Goal: Navigation & Orientation: Find specific page/section

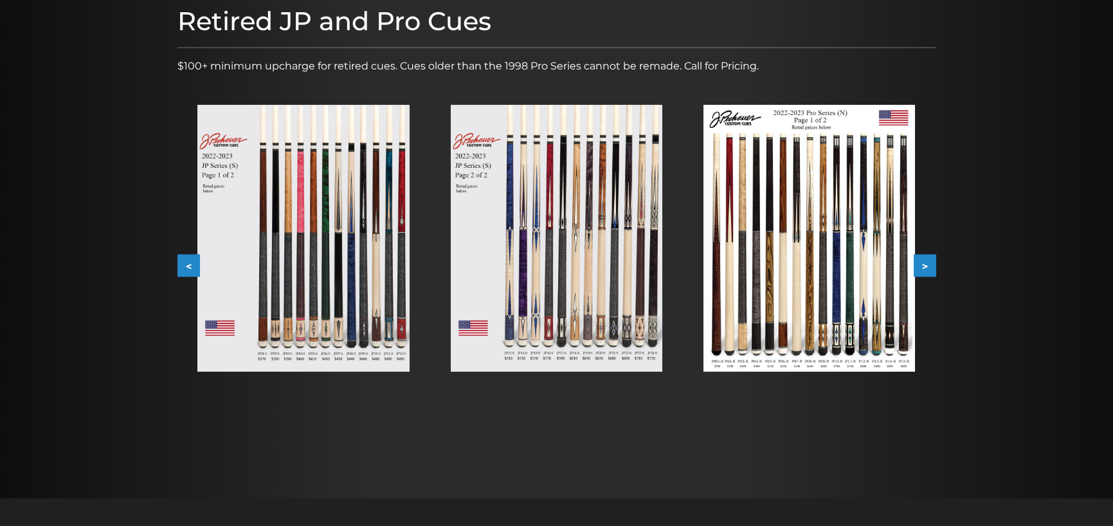
scroll to position [193, 0]
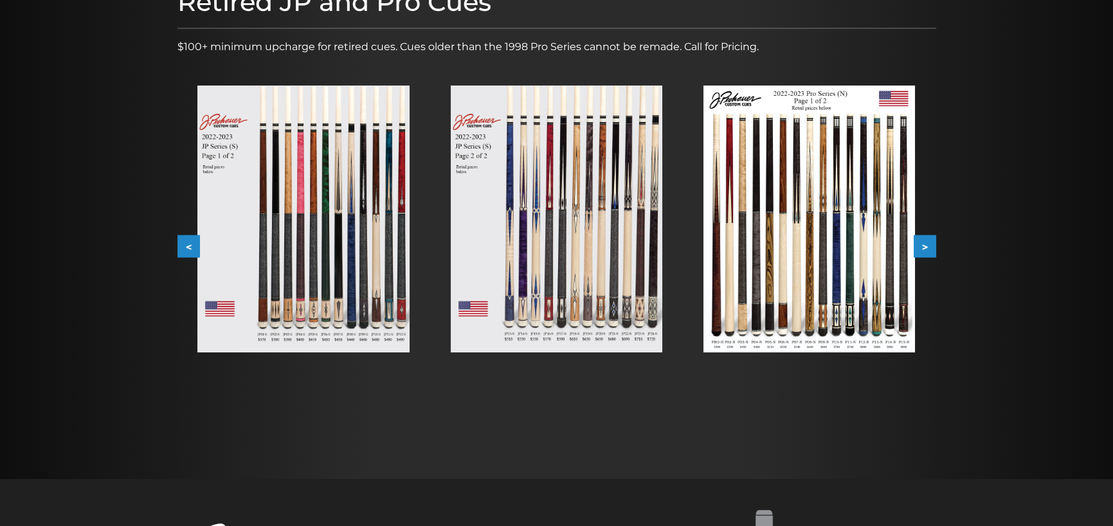
click at [180, 246] on button "<" at bounding box center [188, 246] width 23 height 23
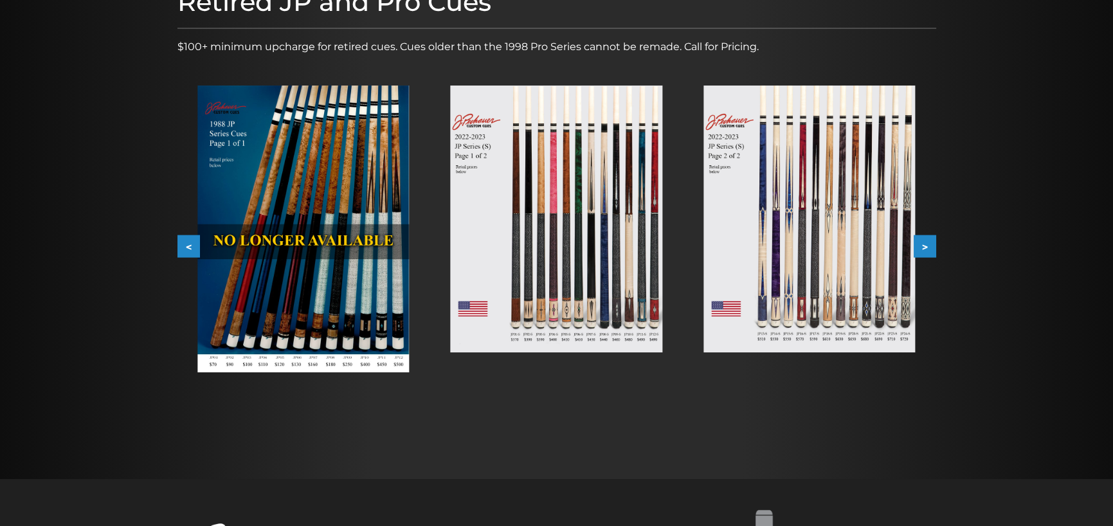
click at [180, 246] on button "<" at bounding box center [188, 246] width 23 height 23
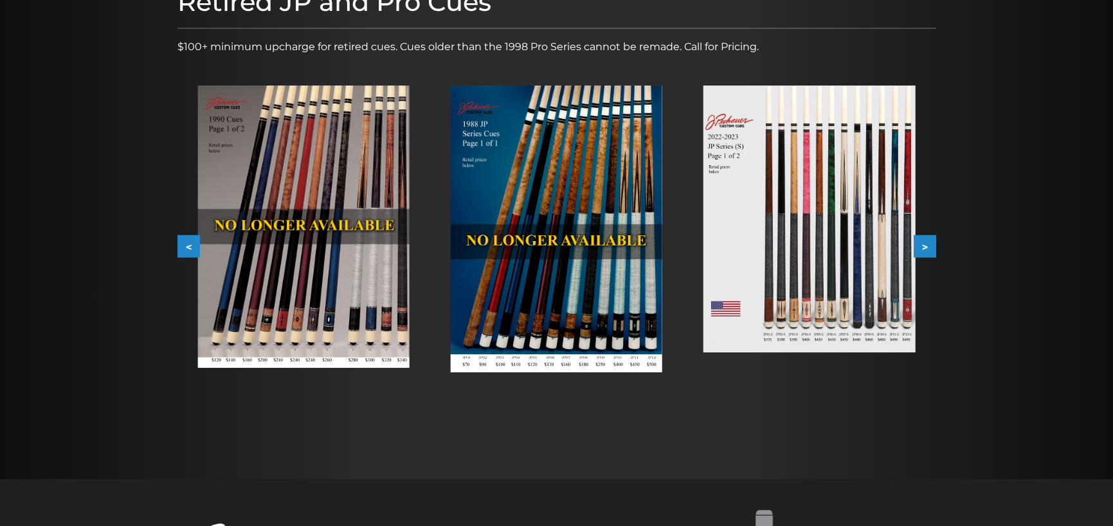
click at [930, 241] on button ">" at bounding box center [925, 246] width 23 height 23
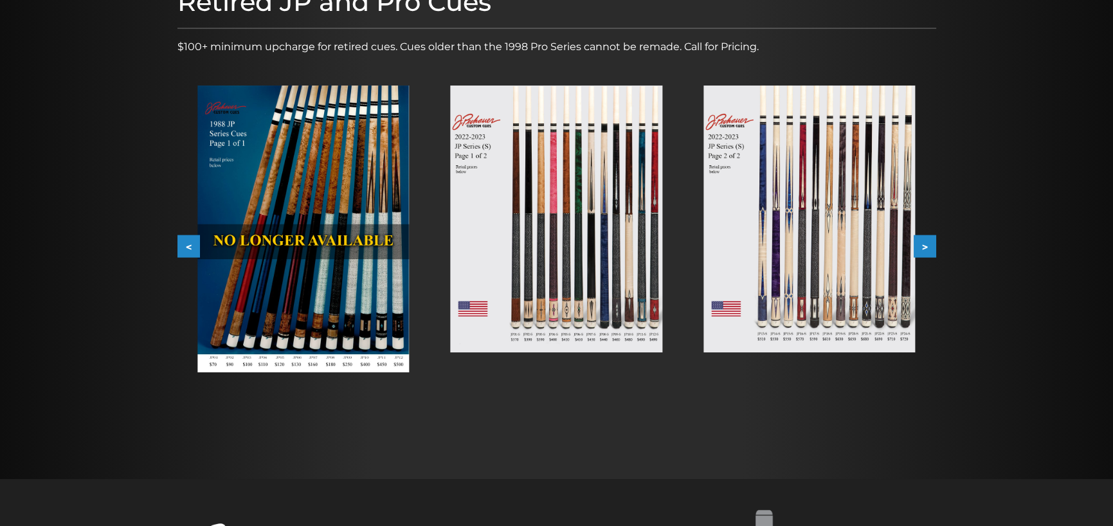
click at [930, 241] on button ">" at bounding box center [925, 246] width 23 height 23
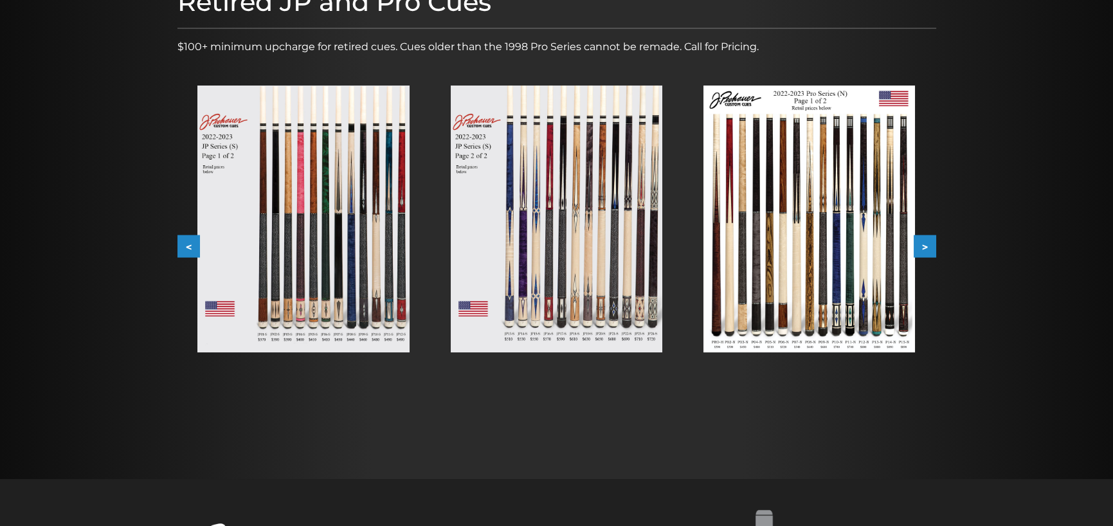
click at [335, 250] on img at bounding box center [303, 219] width 212 height 267
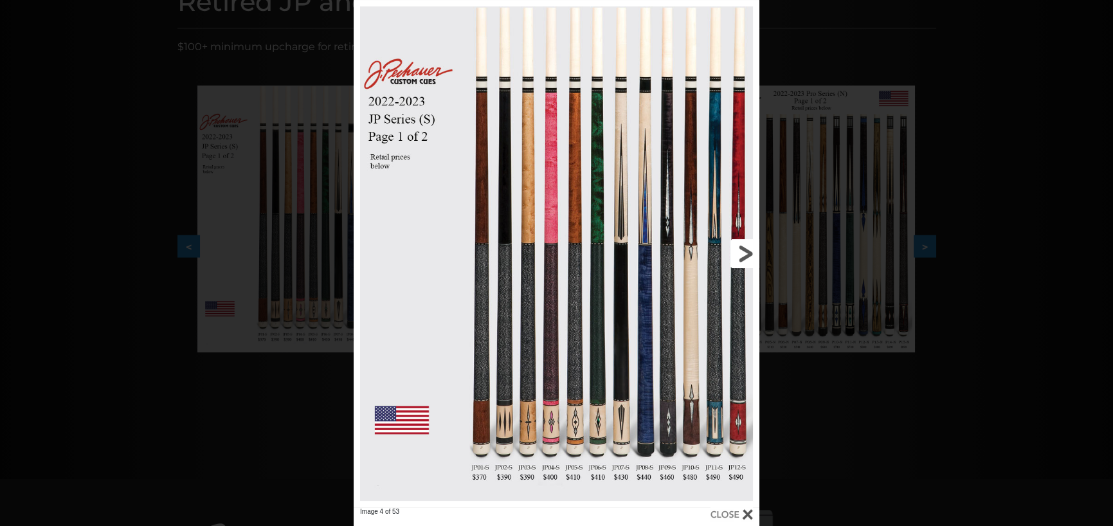
click at [754, 252] on link at bounding box center [668, 253] width 183 height 507
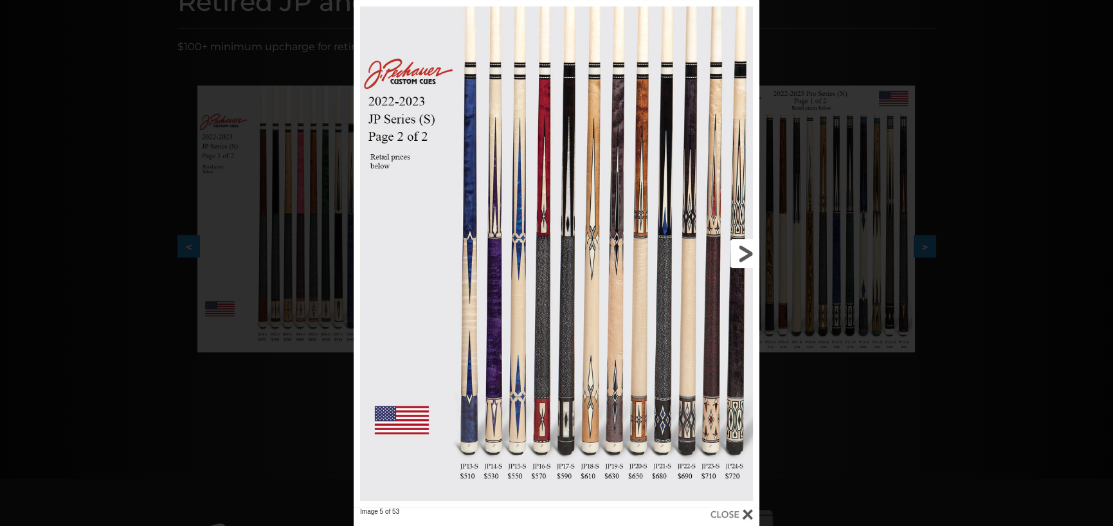
click at [754, 252] on link at bounding box center [668, 253] width 183 height 507
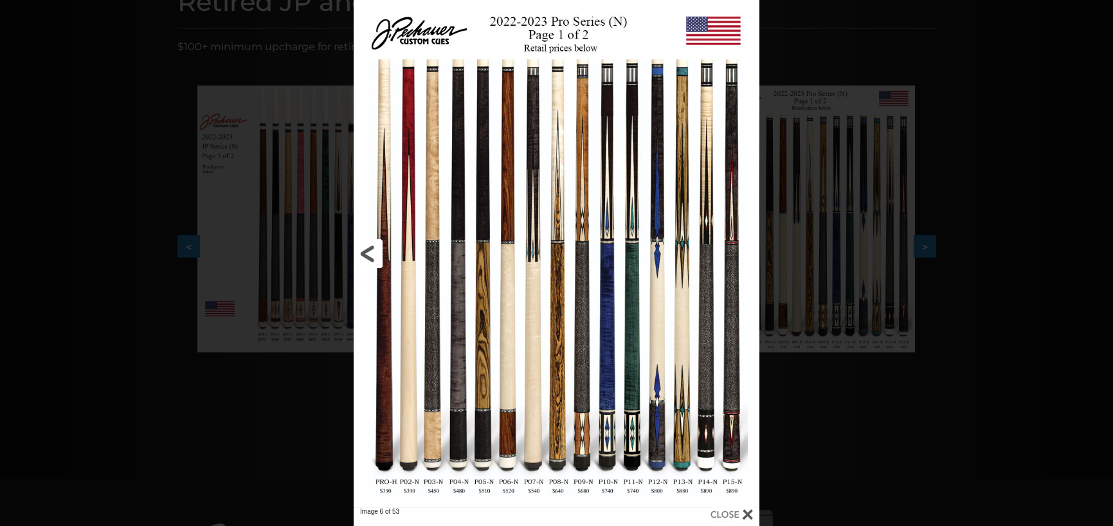
click at [375, 253] on link at bounding box center [445, 253] width 183 height 507
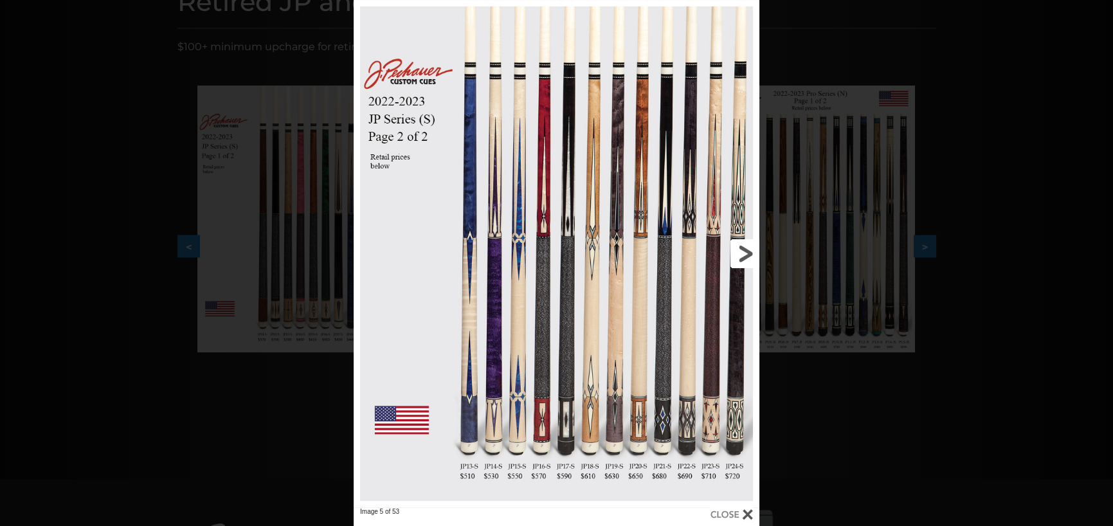
click at [742, 240] on link at bounding box center [668, 253] width 183 height 507
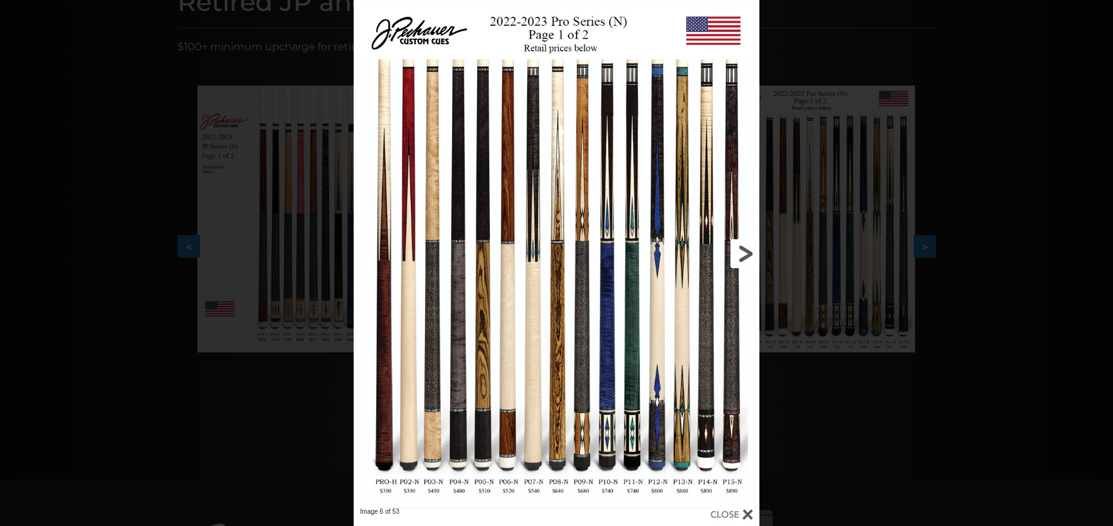
click at [746, 248] on link at bounding box center [668, 253] width 183 height 507
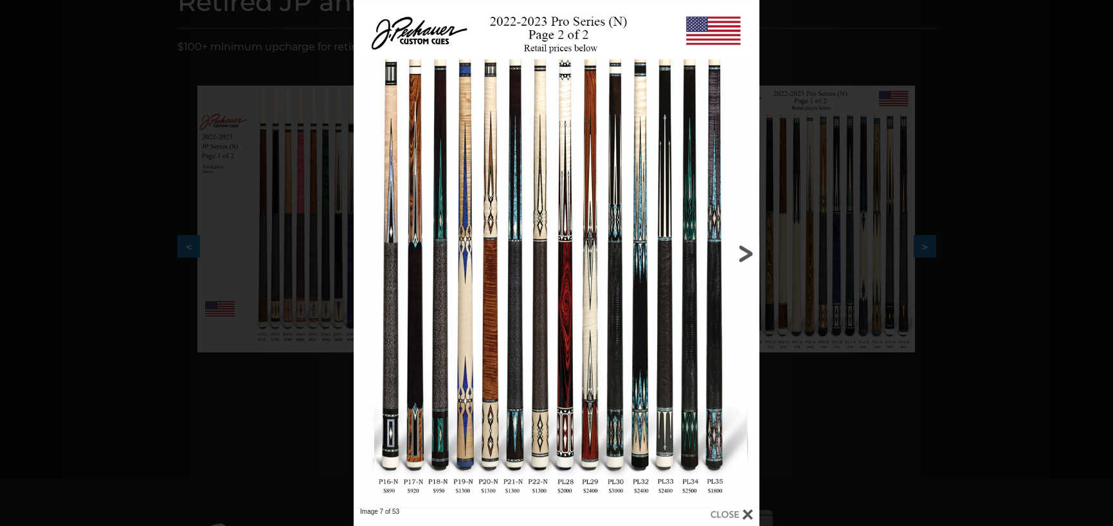
click at [746, 248] on link at bounding box center [668, 253] width 183 height 507
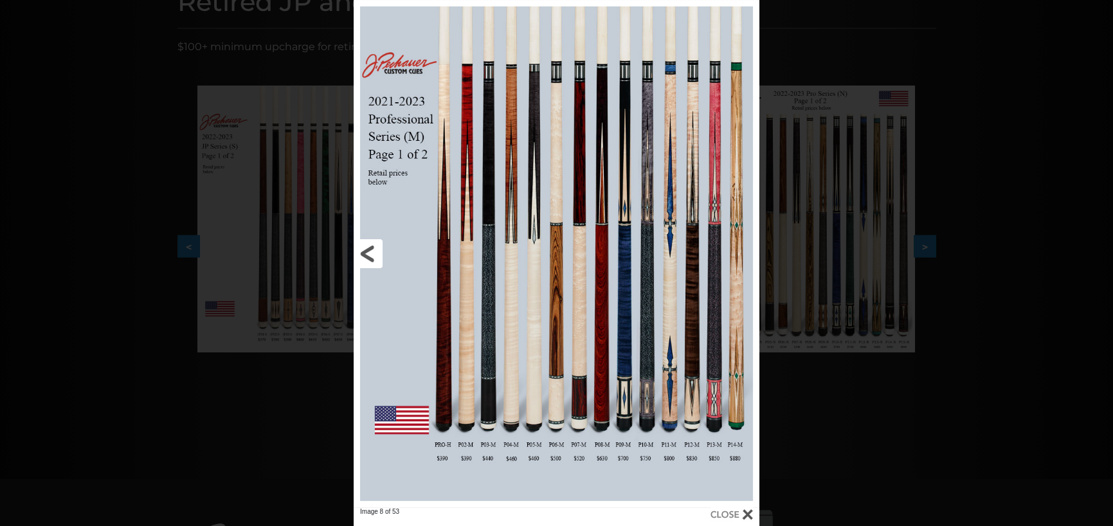
click at [372, 244] on link at bounding box center [445, 253] width 183 height 507
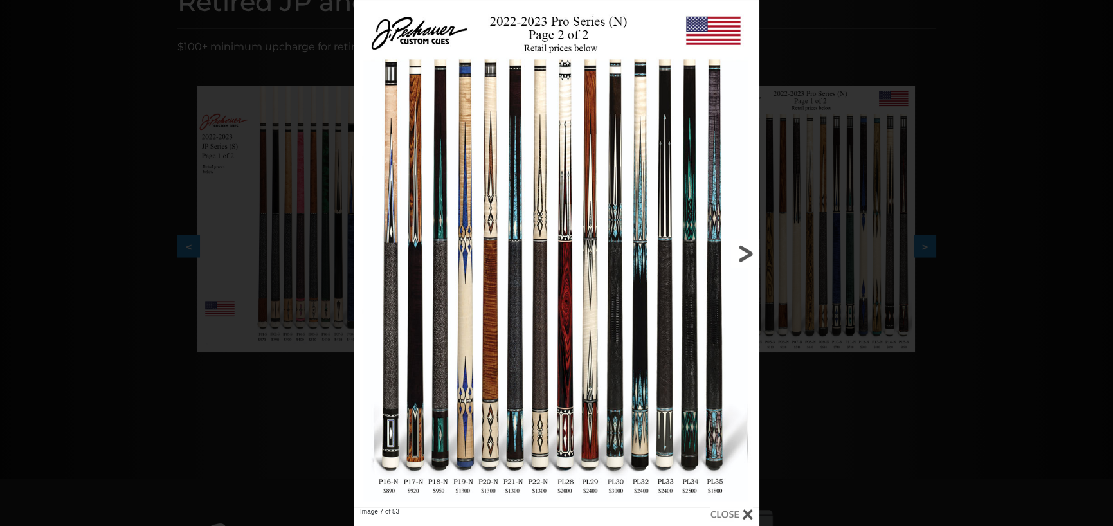
click at [743, 251] on link at bounding box center [668, 253] width 183 height 507
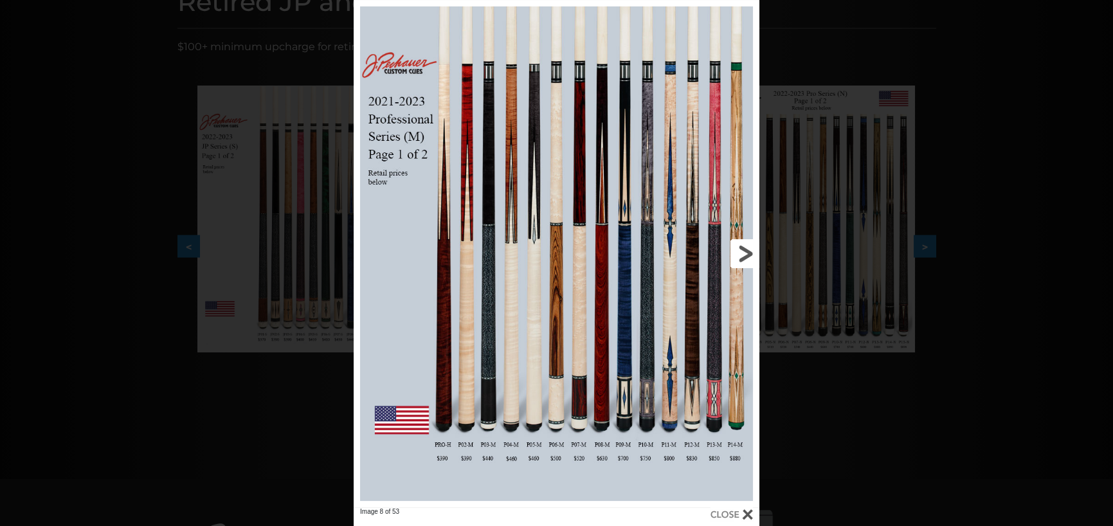
click at [745, 247] on link at bounding box center [668, 253] width 183 height 507
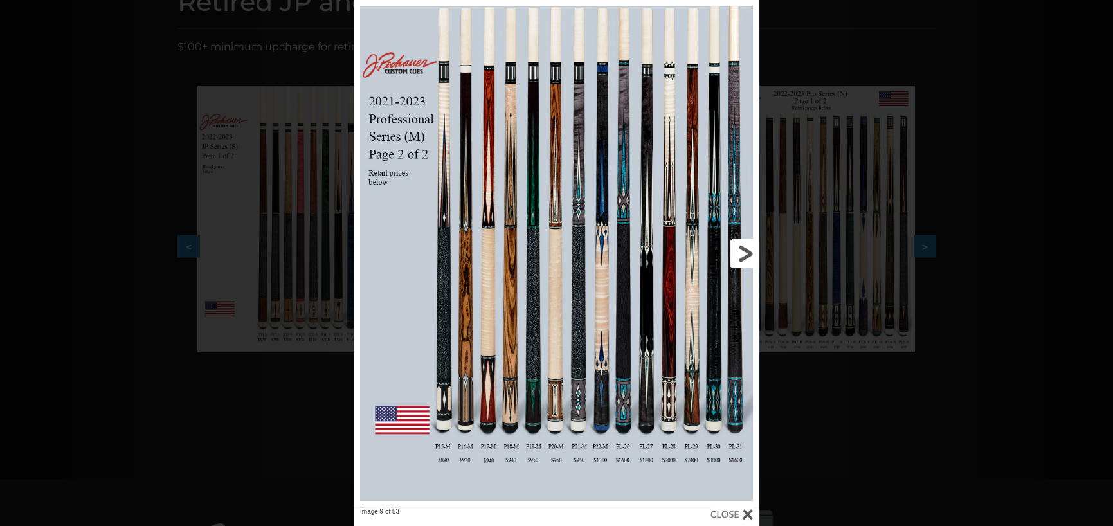
click at [745, 247] on link at bounding box center [668, 253] width 183 height 507
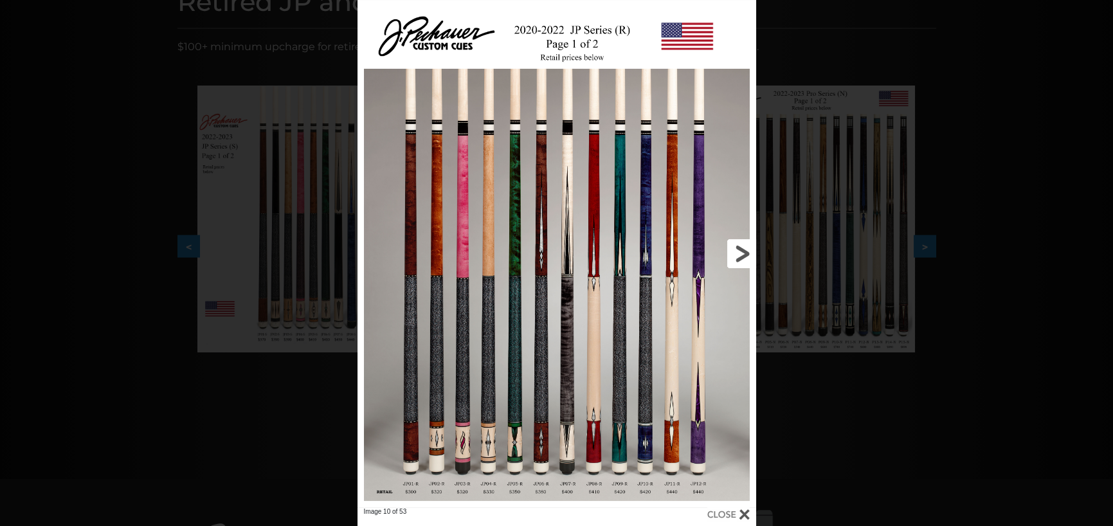
click at [745, 247] on link at bounding box center [666, 253] width 179 height 507
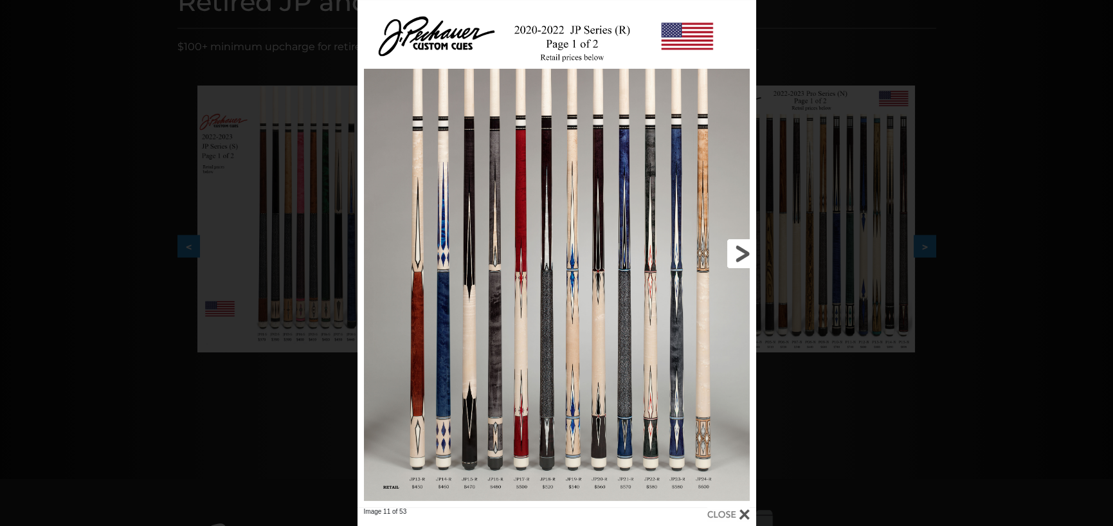
click at [745, 247] on link at bounding box center [666, 253] width 179 height 507
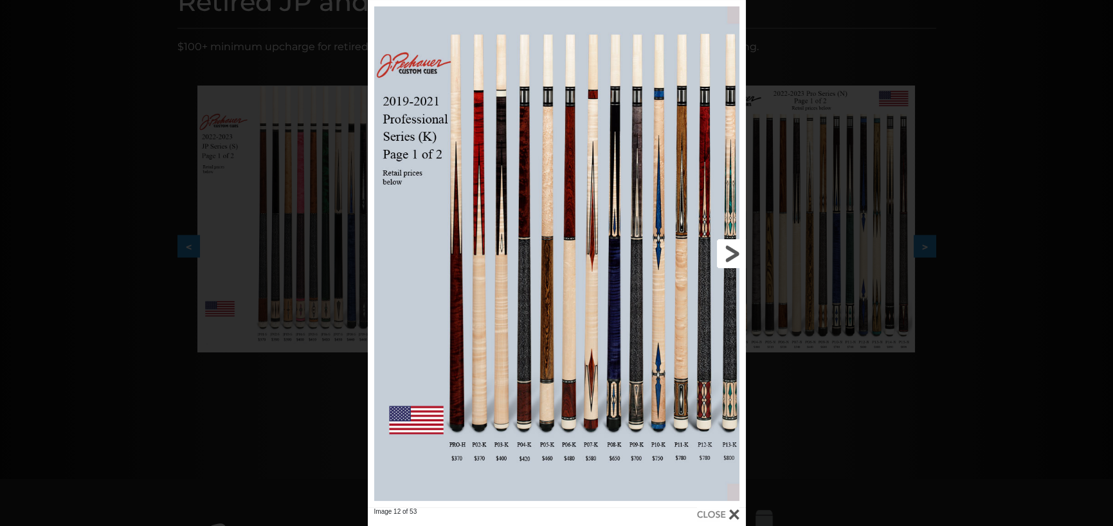
click at [740, 251] on link at bounding box center [661, 253] width 170 height 507
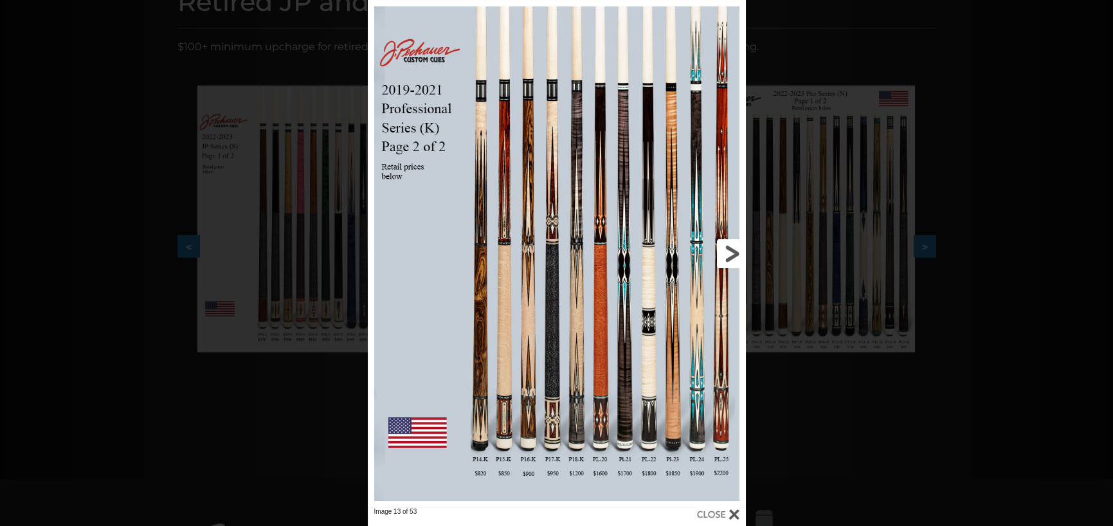
click at [740, 255] on link at bounding box center [661, 253] width 170 height 507
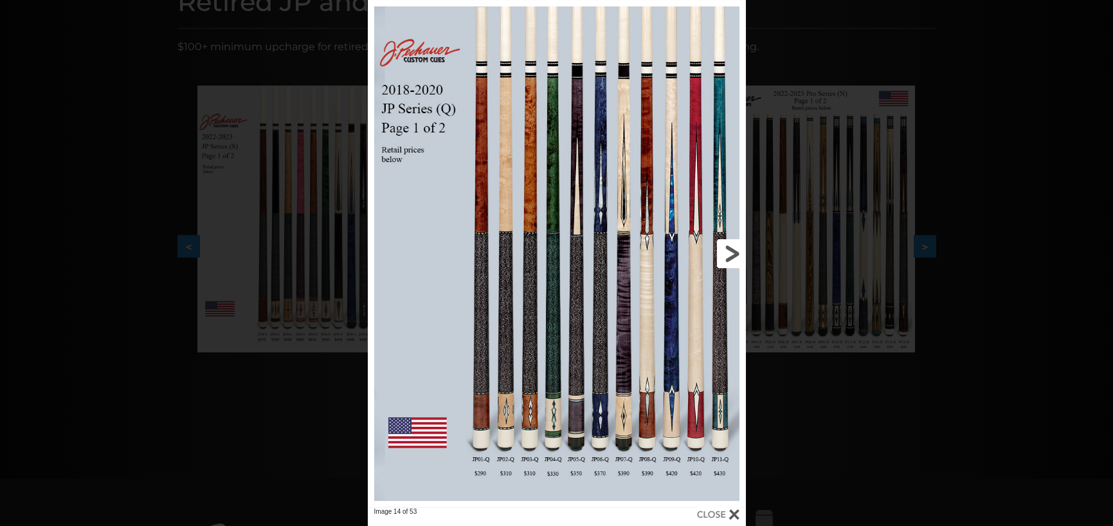
click at [740, 255] on link at bounding box center [661, 253] width 170 height 507
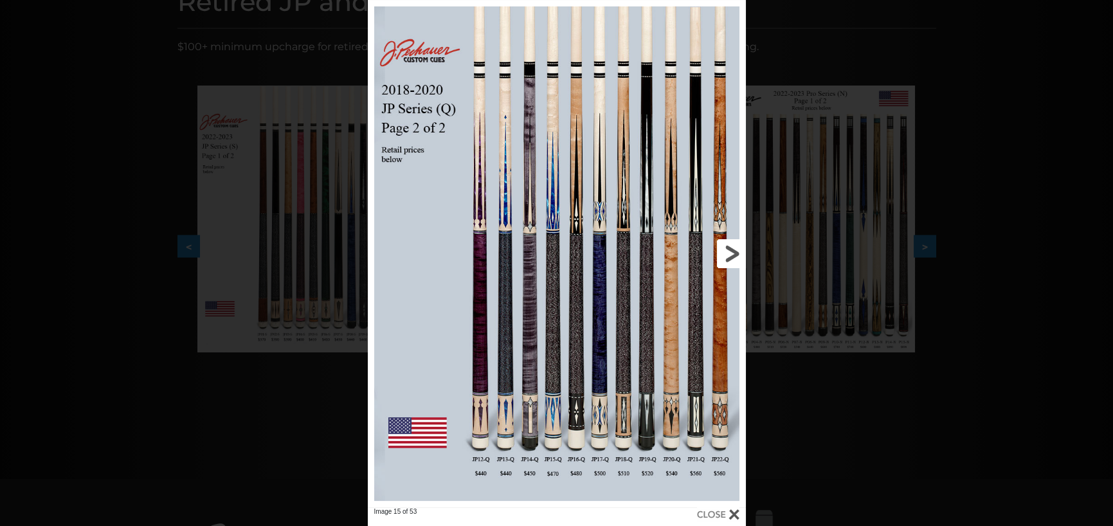
click at [740, 255] on link at bounding box center [661, 253] width 170 height 507
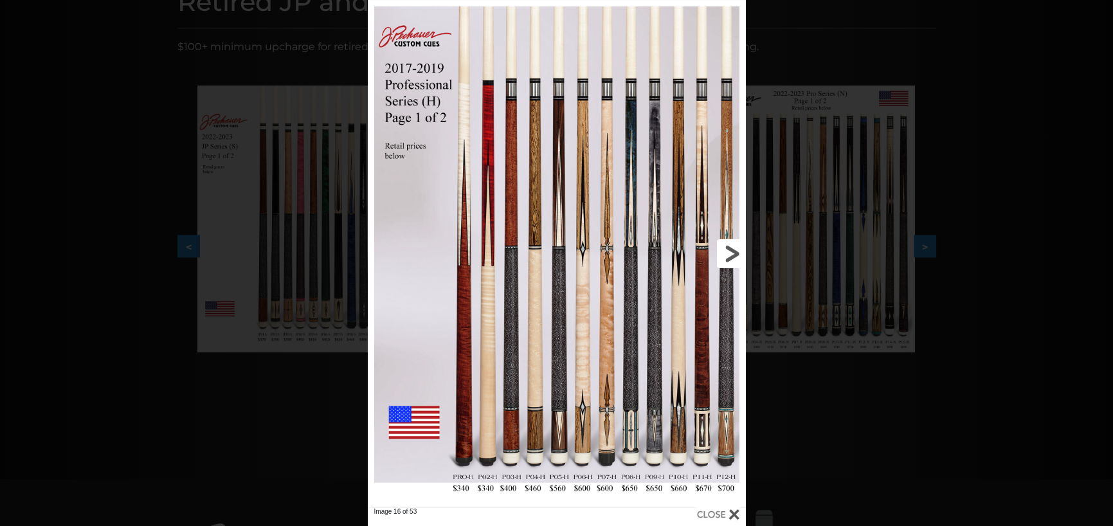
click at [740, 255] on link at bounding box center [661, 253] width 170 height 507
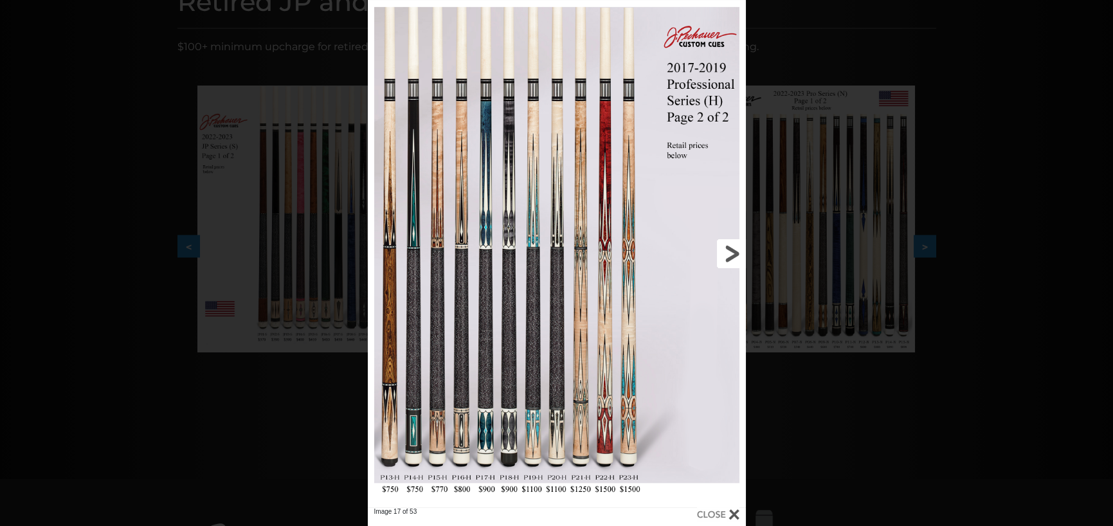
click at [731, 252] on link at bounding box center [661, 253] width 170 height 507
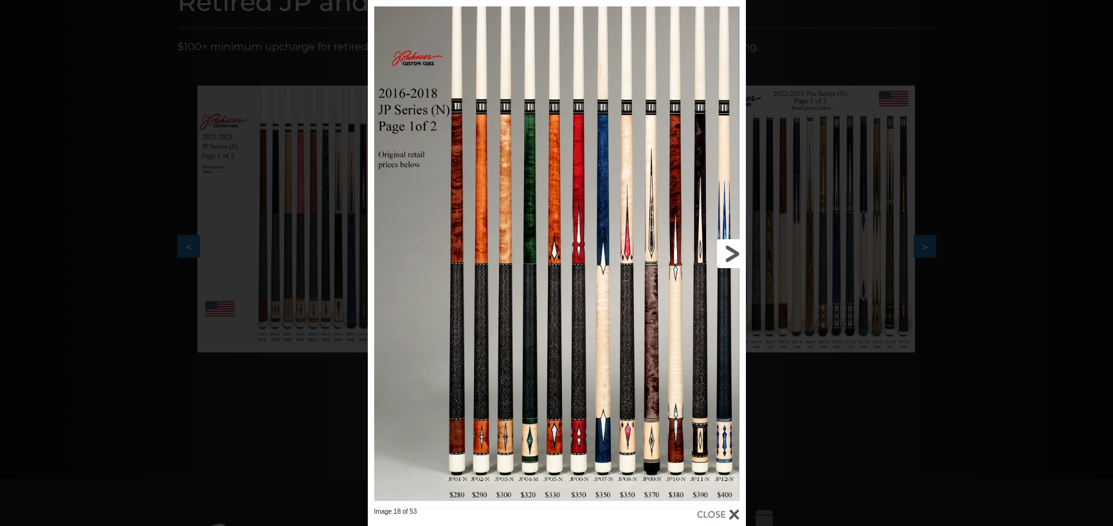
click at [731, 251] on link at bounding box center [661, 253] width 170 height 507
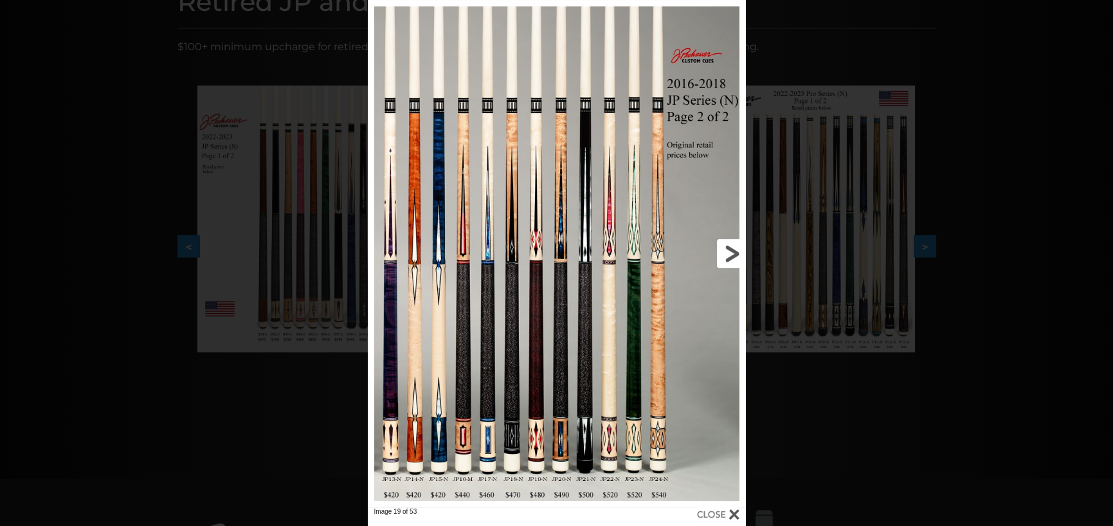
click at [731, 251] on link at bounding box center [661, 253] width 170 height 507
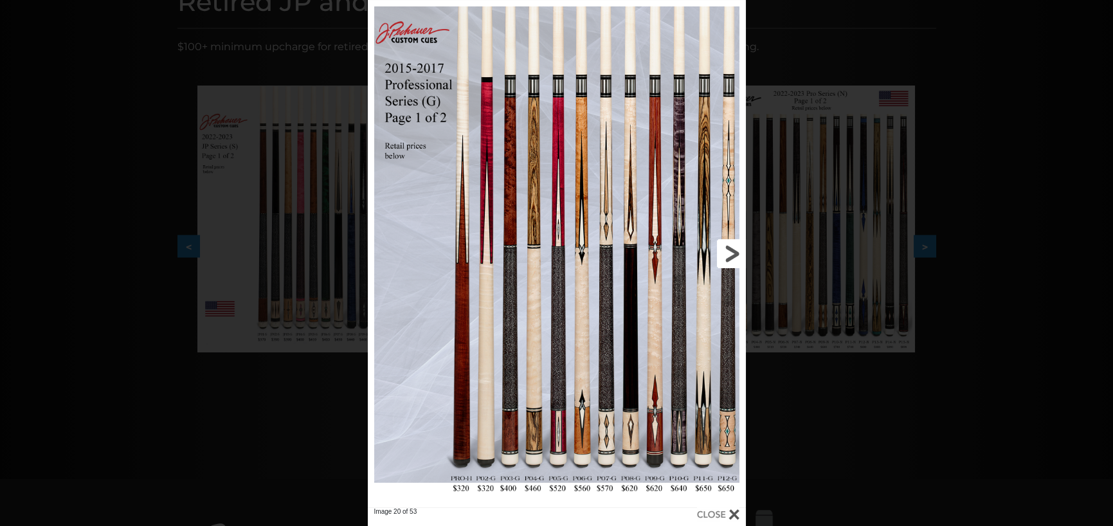
click at [731, 251] on link at bounding box center [661, 253] width 170 height 507
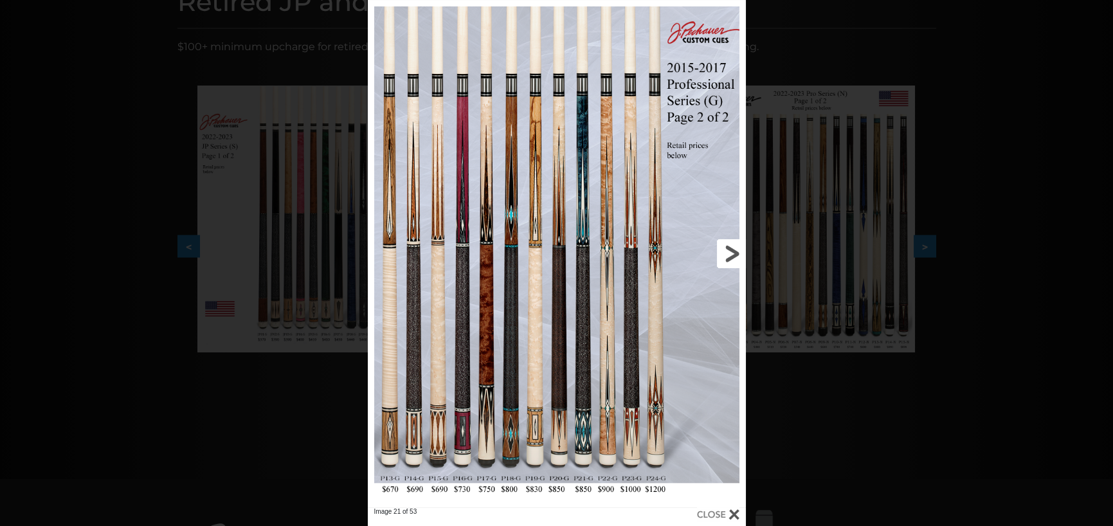
click at [731, 251] on link at bounding box center [661, 253] width 170 height 507
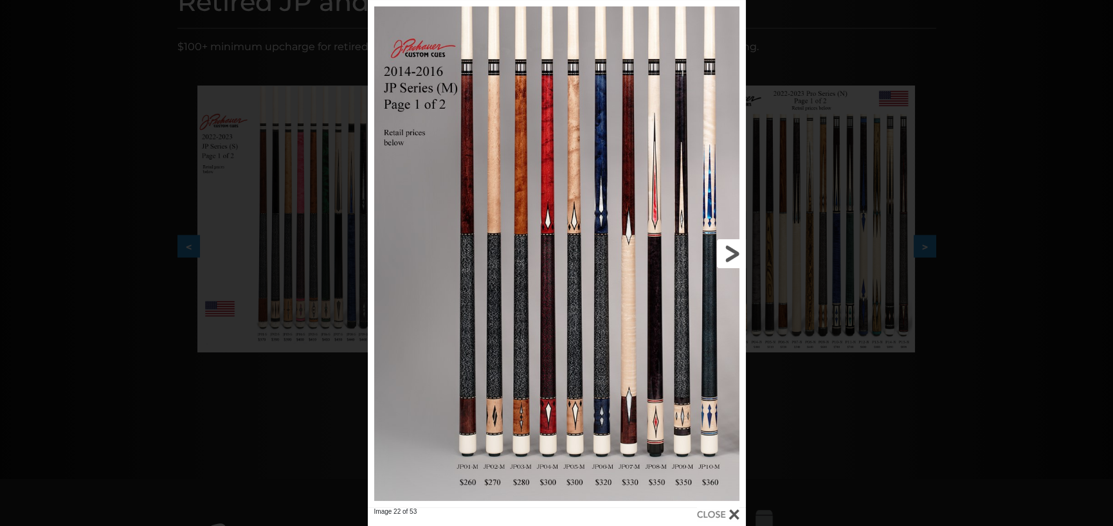
click at [731, 251] on link at bounding box center [661, 253] width 170 height 507
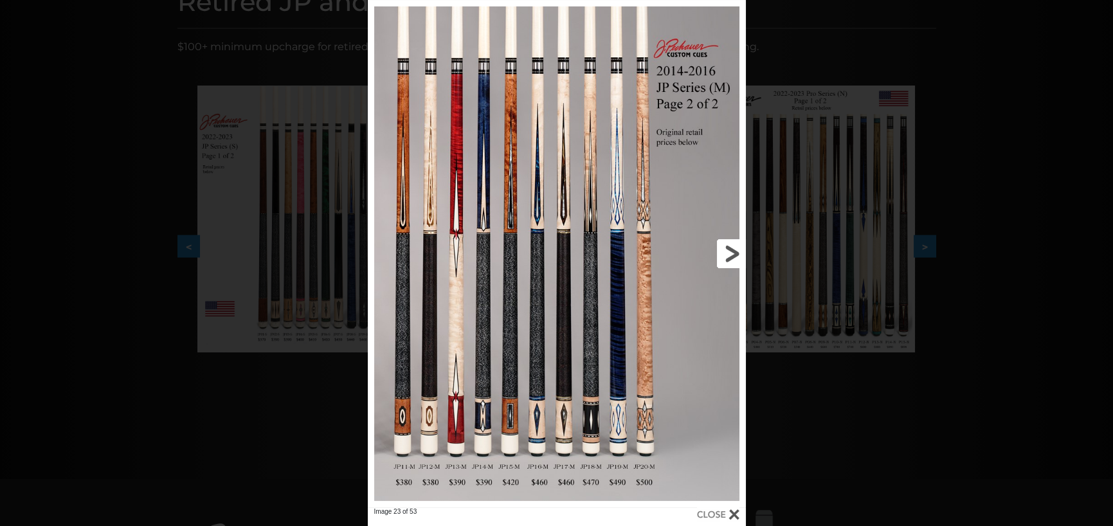
click at [731, 251] on link at bounding box center [661, 253] width 170 height 507
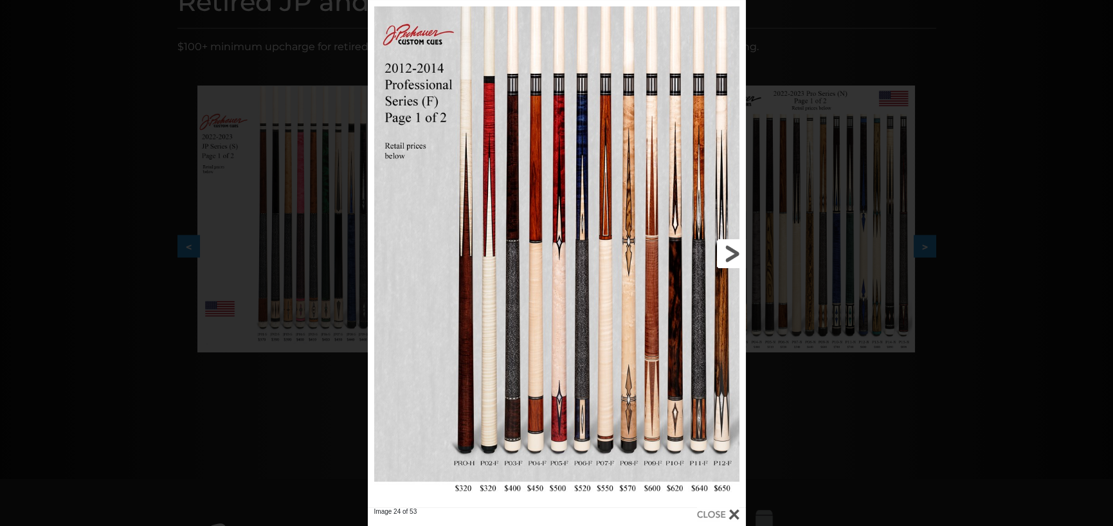
click at [731, 251] on link at bounding box center [661, 253] width 170 height 507
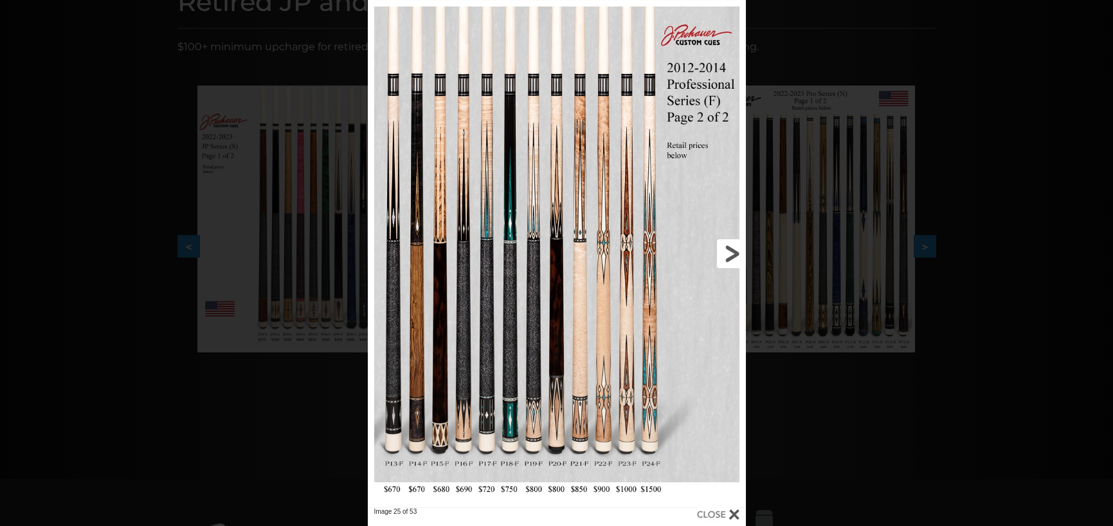
click at [730, 245] on link at bounding box center [661, 253] width 170 height 507
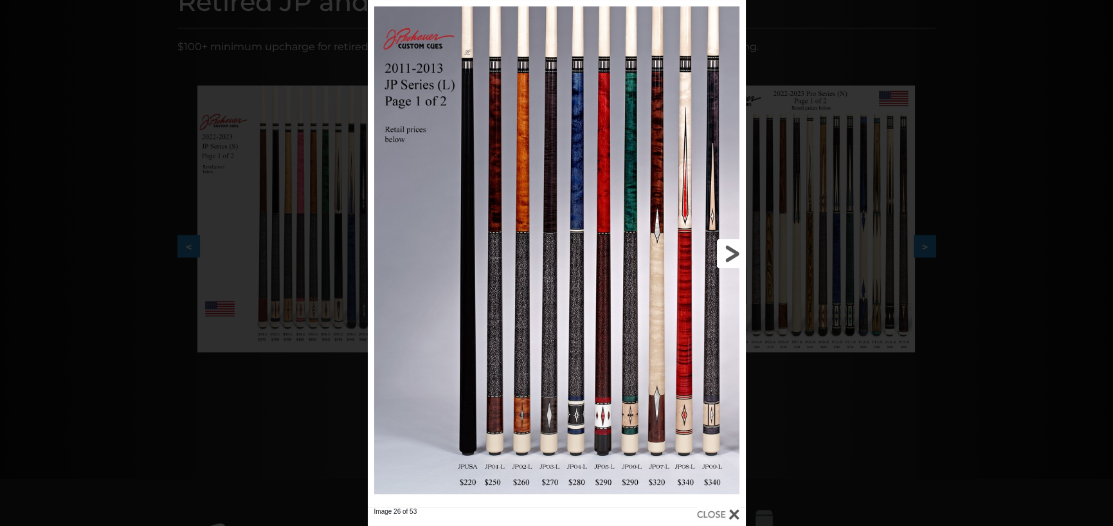
click at [730, 245] on link at bounding box center [661, 253] width 170 height 507
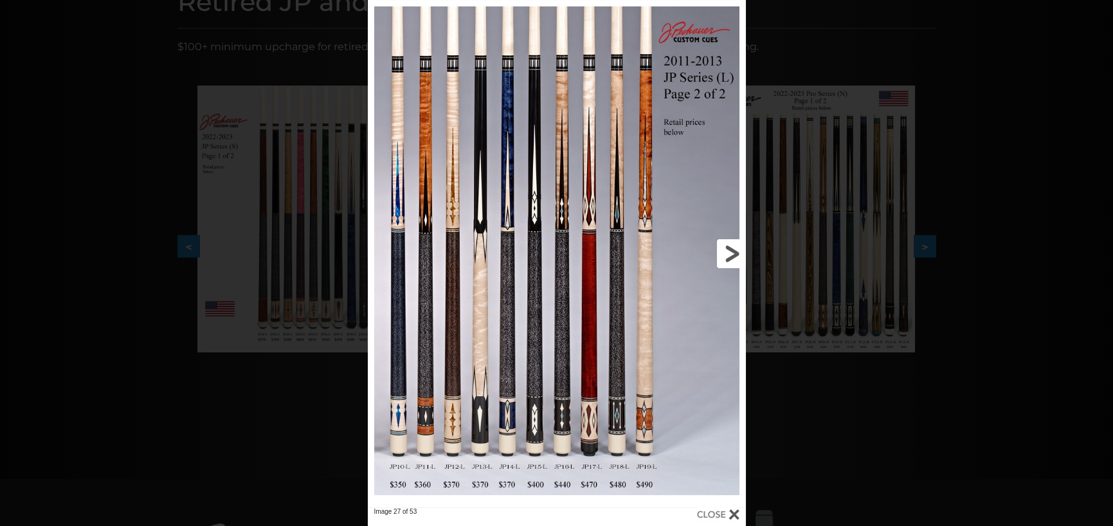
click at [730, 245] on link at bounding box center [661, 253] width 170 height 507
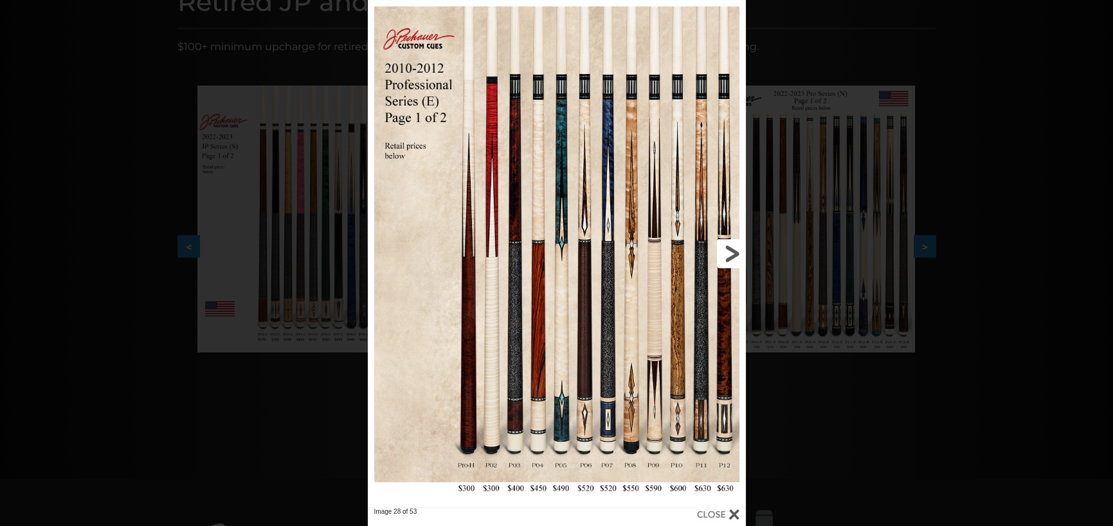
click at [730, 245] on link at bounding box center [661, 253] width 170 height 507
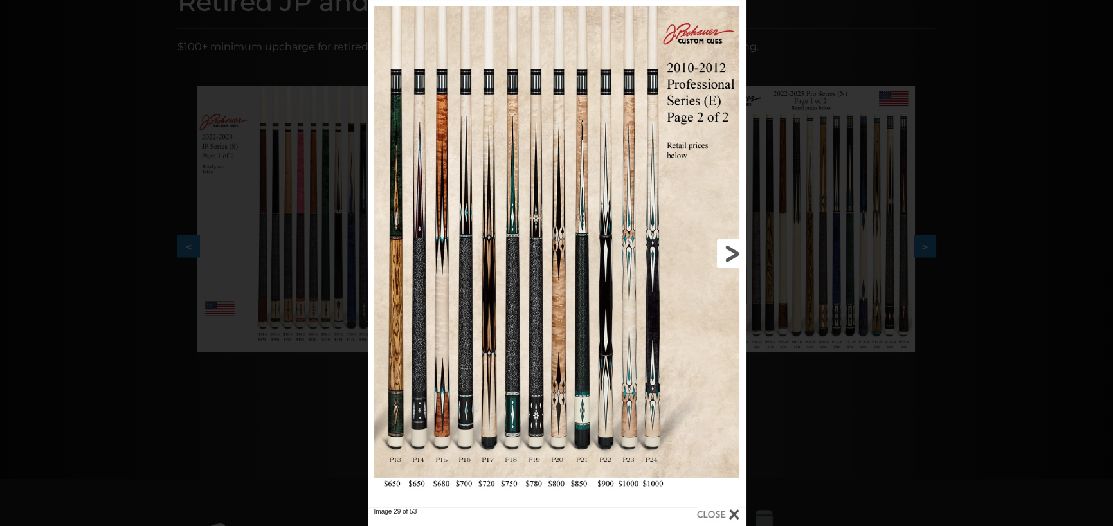
click at [730, 245] on link at bounding box center [661, 253] width 170 height 507
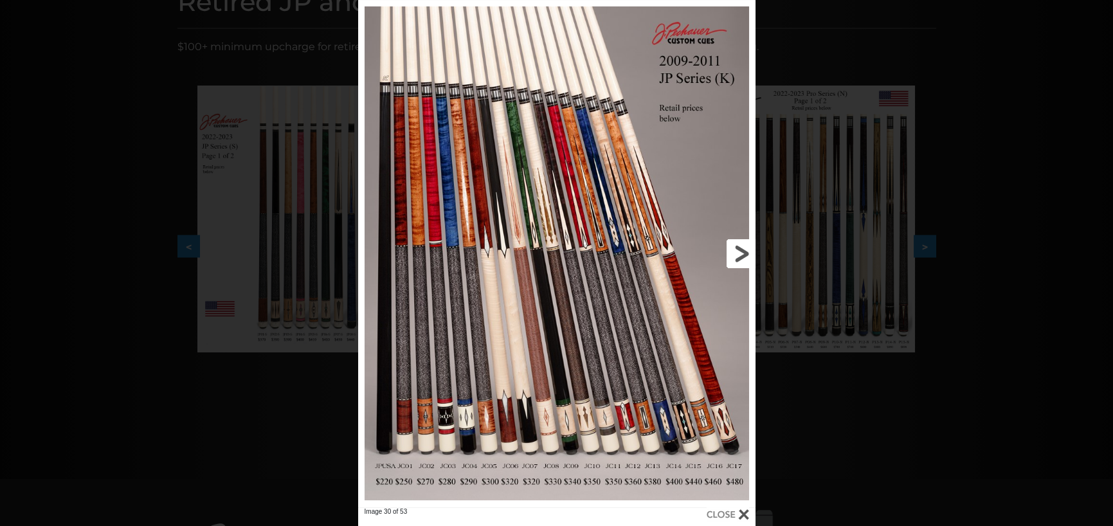
click at [741, 251] on link at bounding box center [665, 253] width 179 height 507
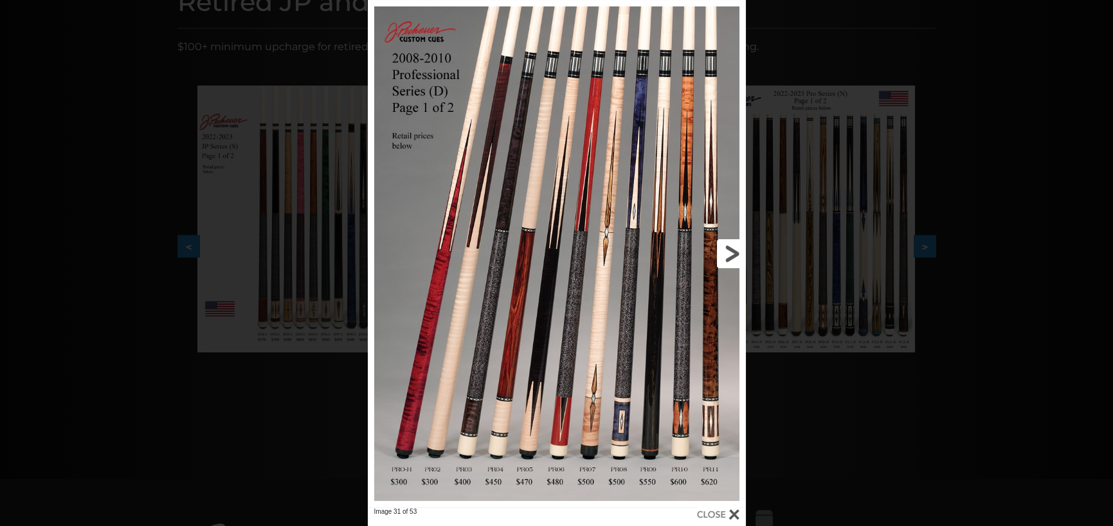
click at [741, 251] on link at bounding box center [661, 253] width 170 height 507
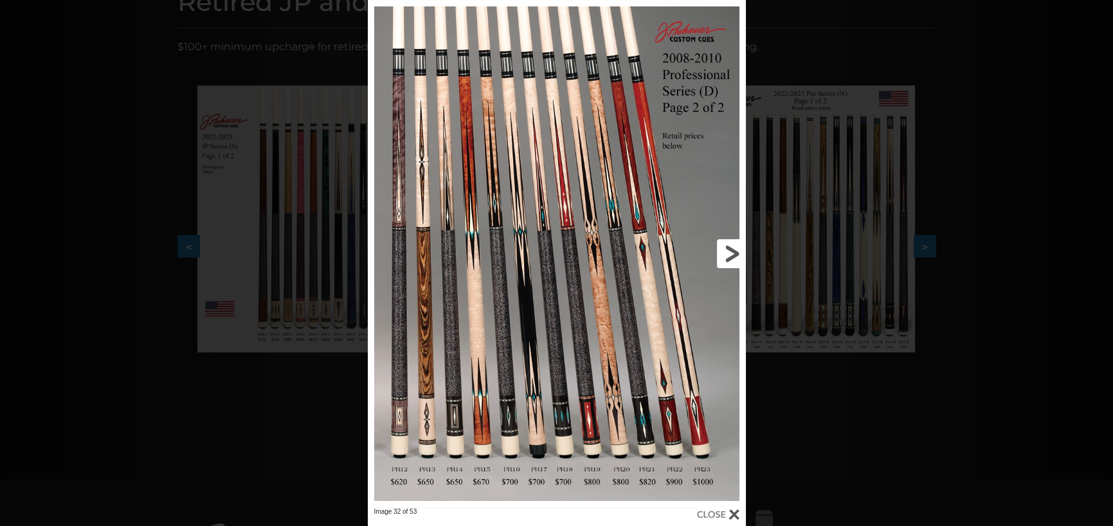
click at [740, 255] on link at bounding box center [661, 253] width 170 height 507
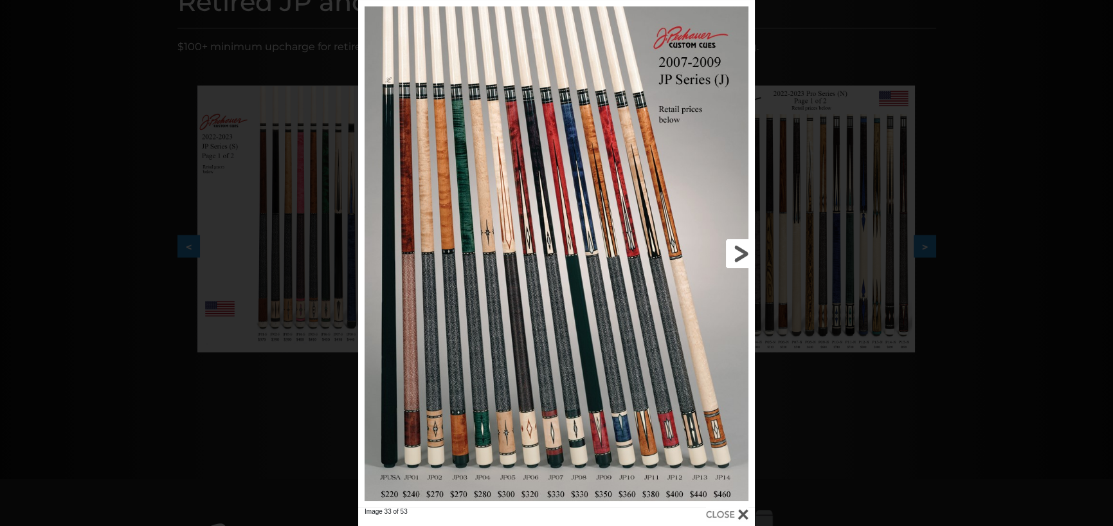
click at [737, 257] on link at bounding box center [665, 253] width 179 height 507
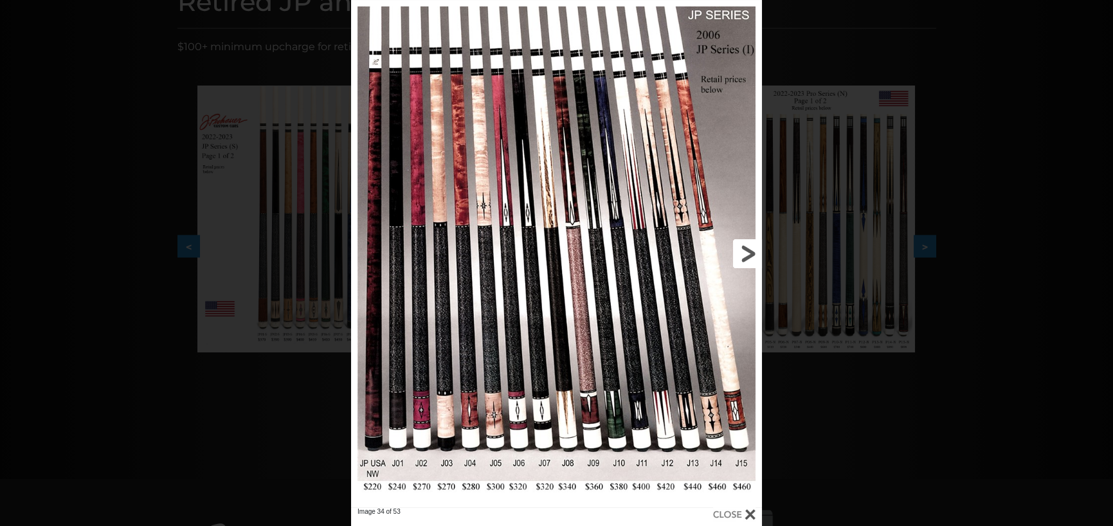
click at [737, 257] on link at bounding box center [669, 253] width 185 height 507
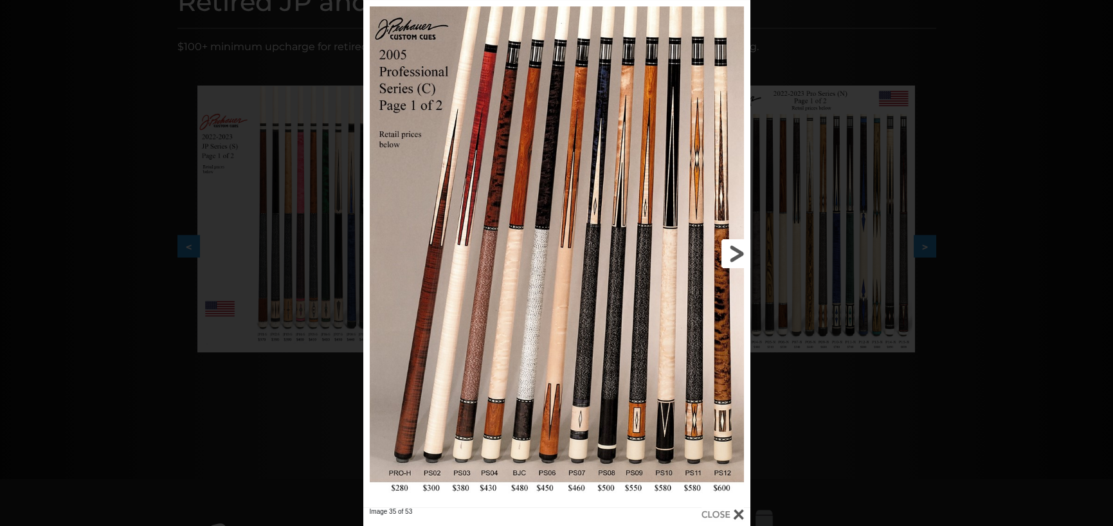
click at [738, 257] on link at bounding box center [663, 253] width 174 height 507
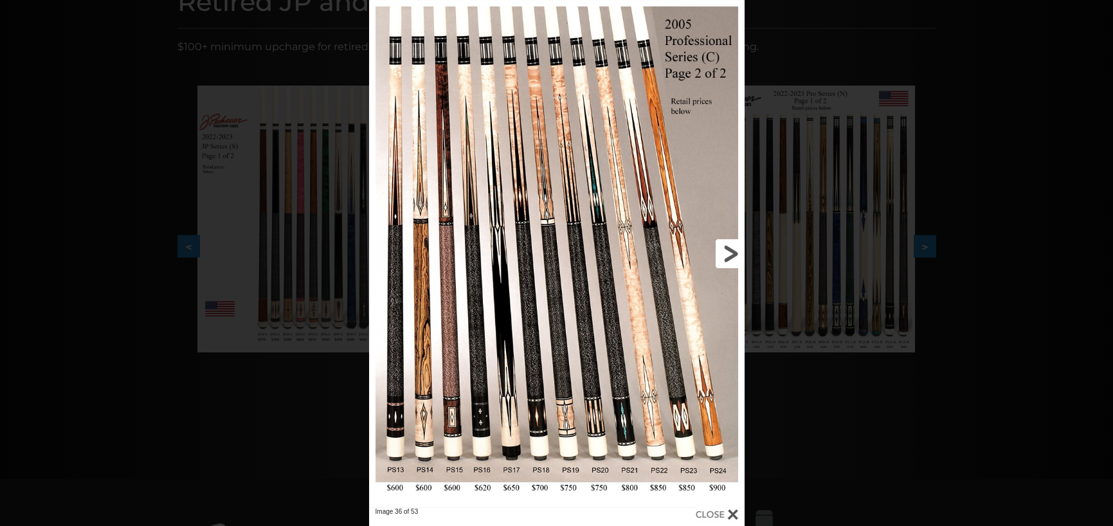
click at [737, 257] on link at bounding box center [660, 253] width 169 height 507
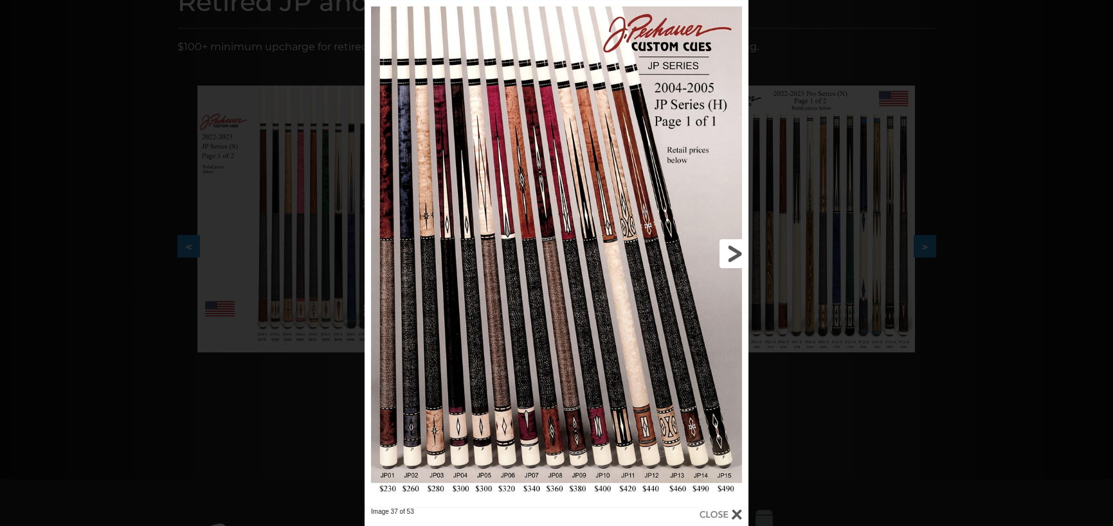
click at [733, 260] on link at bounding box center [662, 253] width 173 height 507
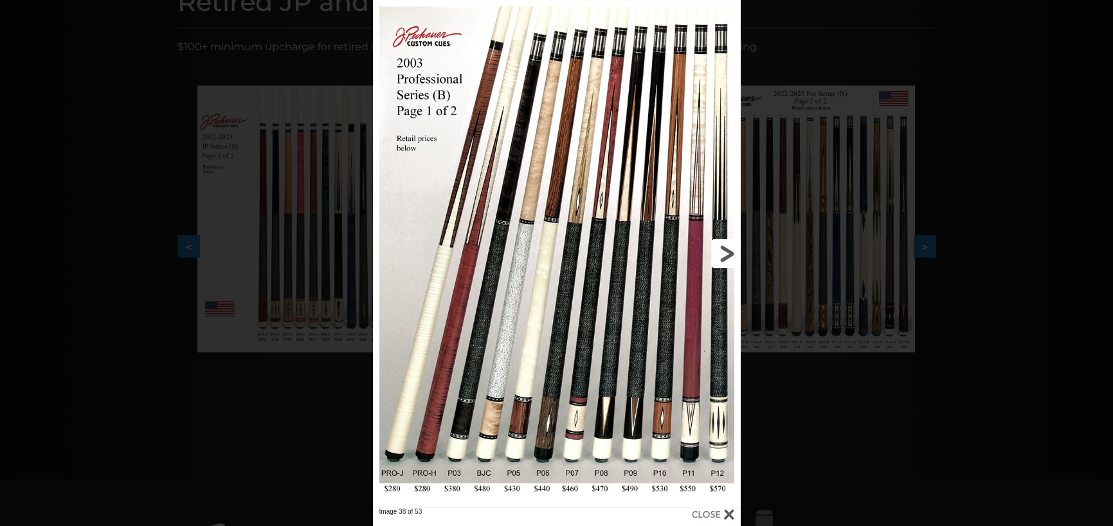
click at [731, 257] on link at bounding box center [657, 253] width 165 height 507
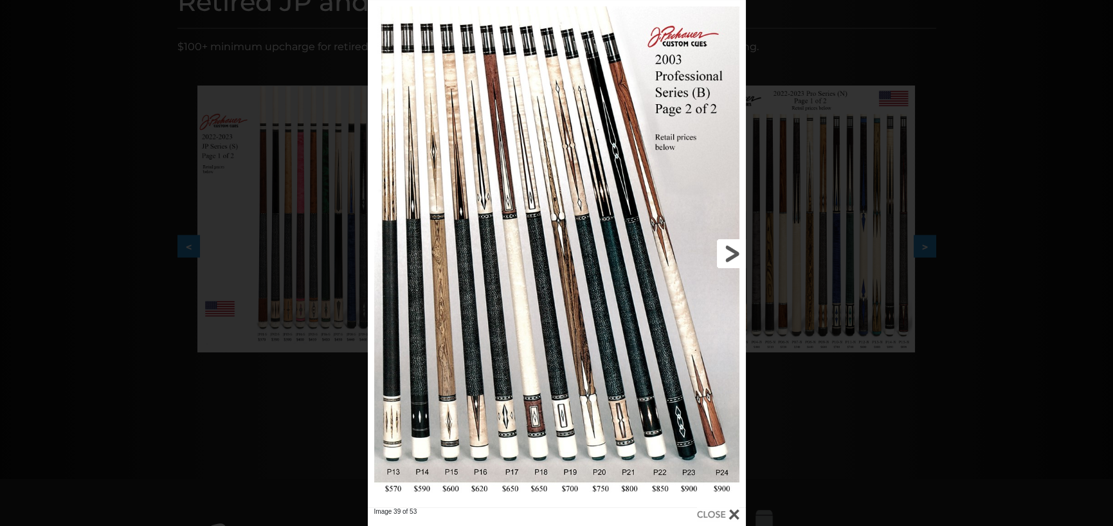
click at [728, 255] on link at bounding box center [661, 253] width 170 height 507
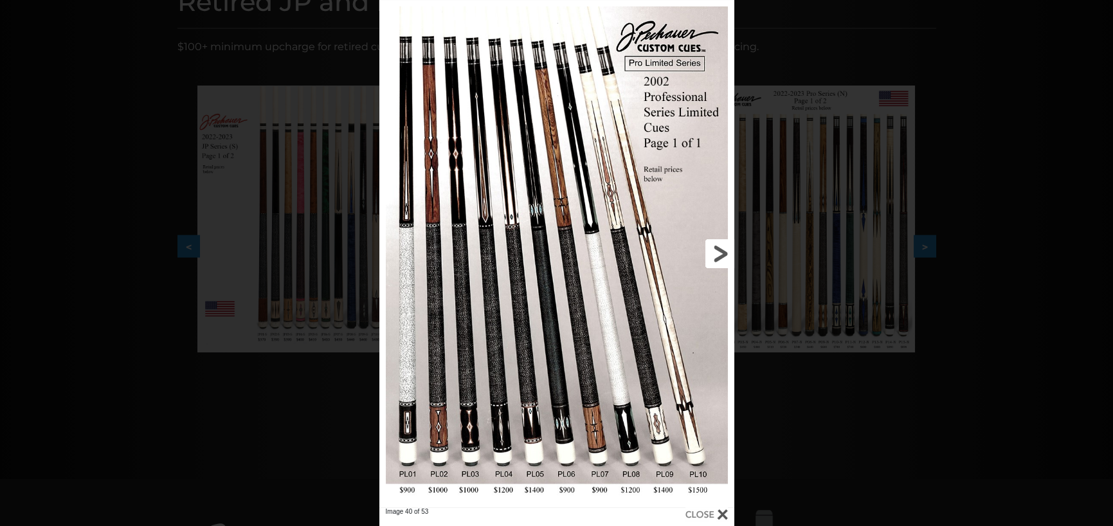
click at [722, 260] on link at bounding box center [653, 253] width 159 height 507
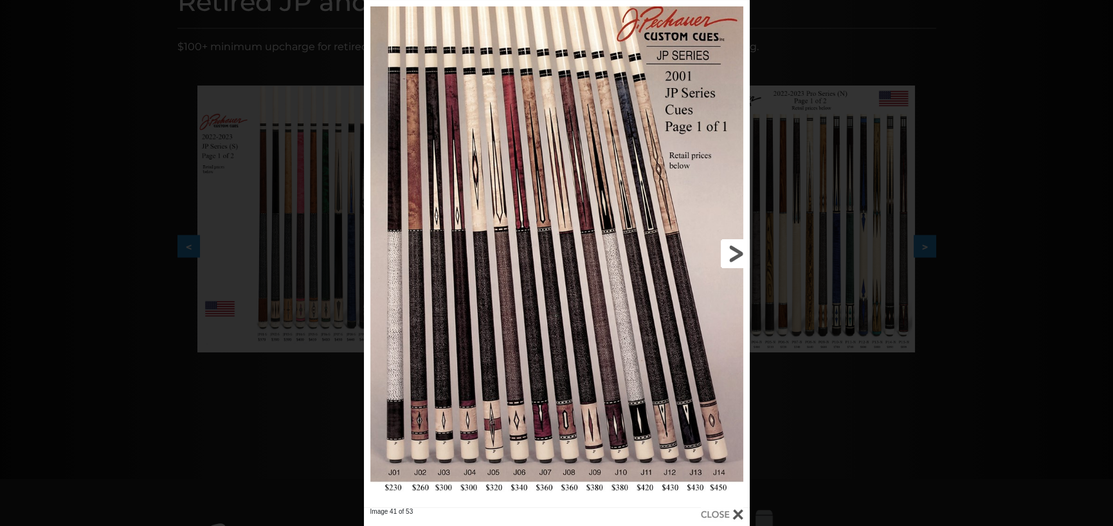
click at [729, 251] on link at bounding box center [663, 253] width 174 height 507
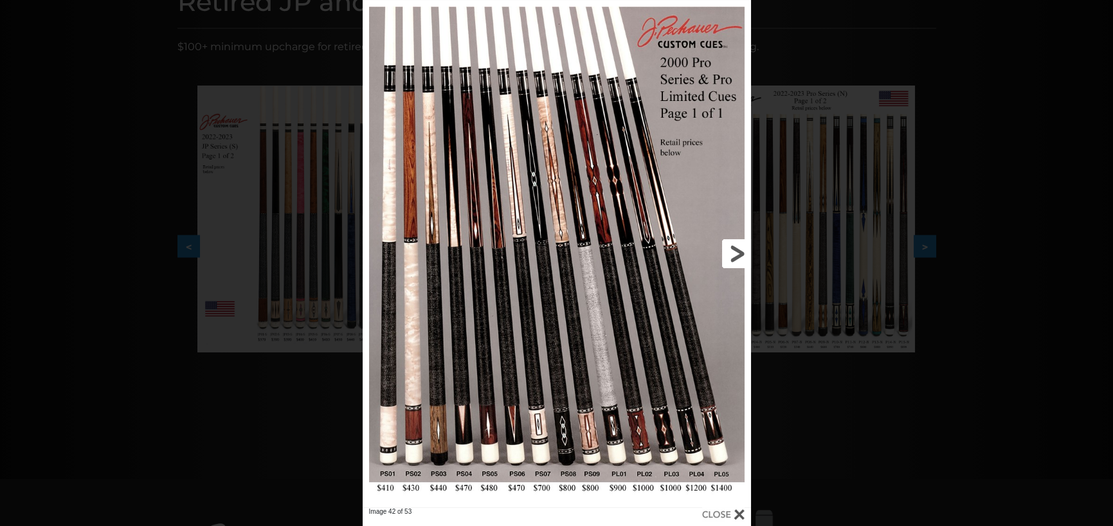
click at [731, 251] on link at bounding box center [663, 253] width 175 height 507
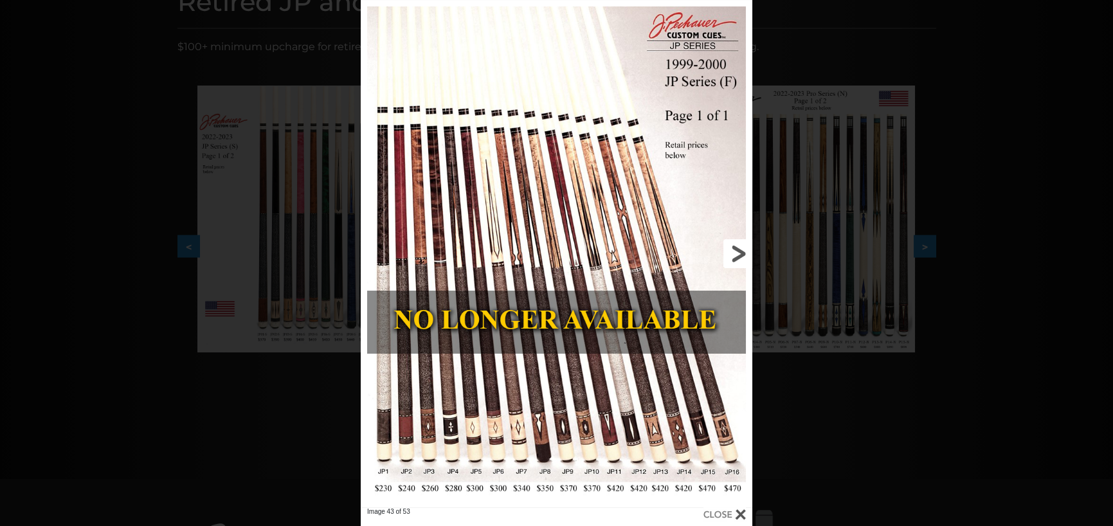
click at [741, 255] on link at bounding box center [664, 253] width 176 height 507
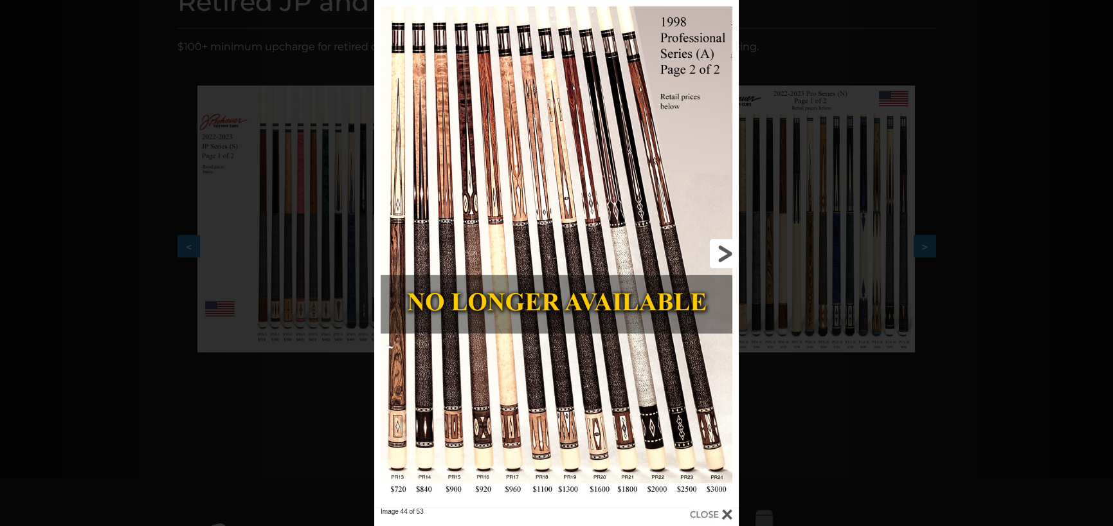
click at [723, 249] on link at bounding box center [657, 253] width 164 height 507
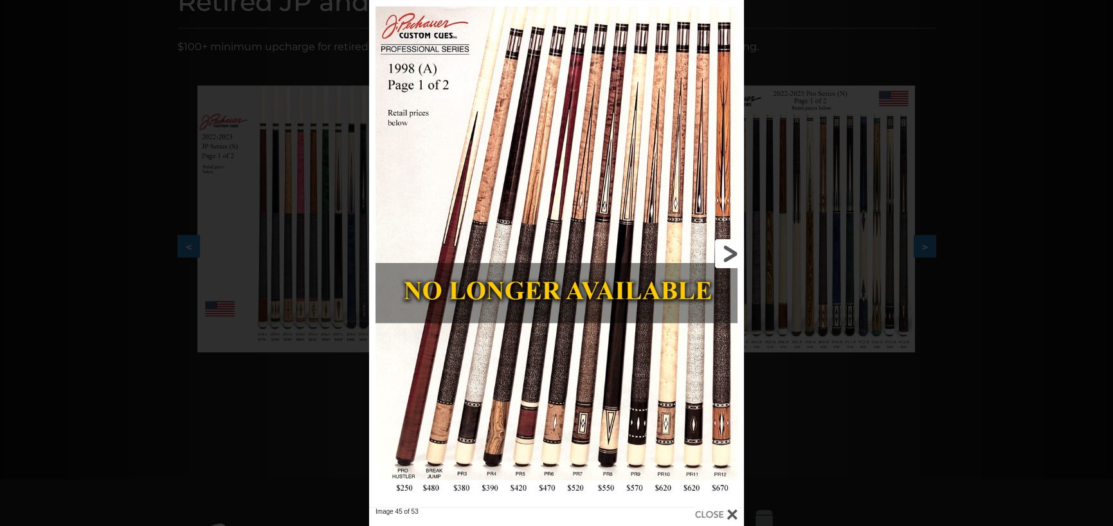
click at [723, 249] on link at bounding box center [660, 253] width 168 height 507
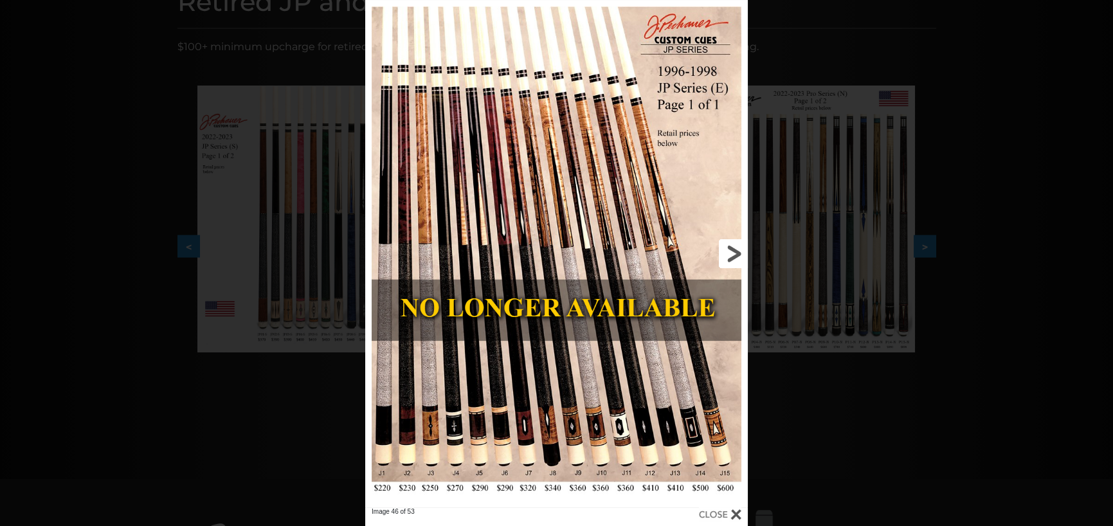
click at [723, 249] on link at bounding box center [662, 253] width 172 height 507
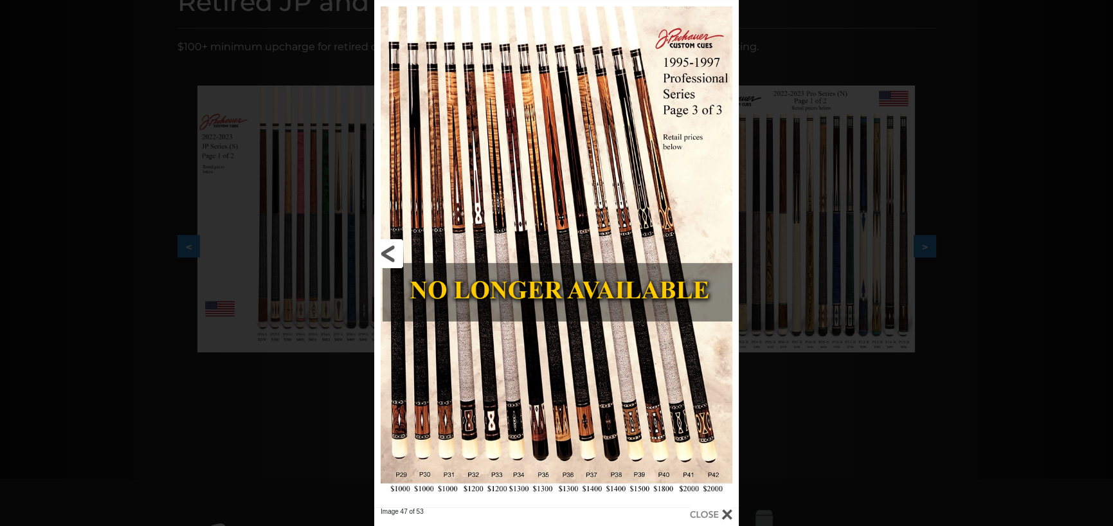
click at [390, 249] on link at bounding box center [456, 253] width 164 height 507
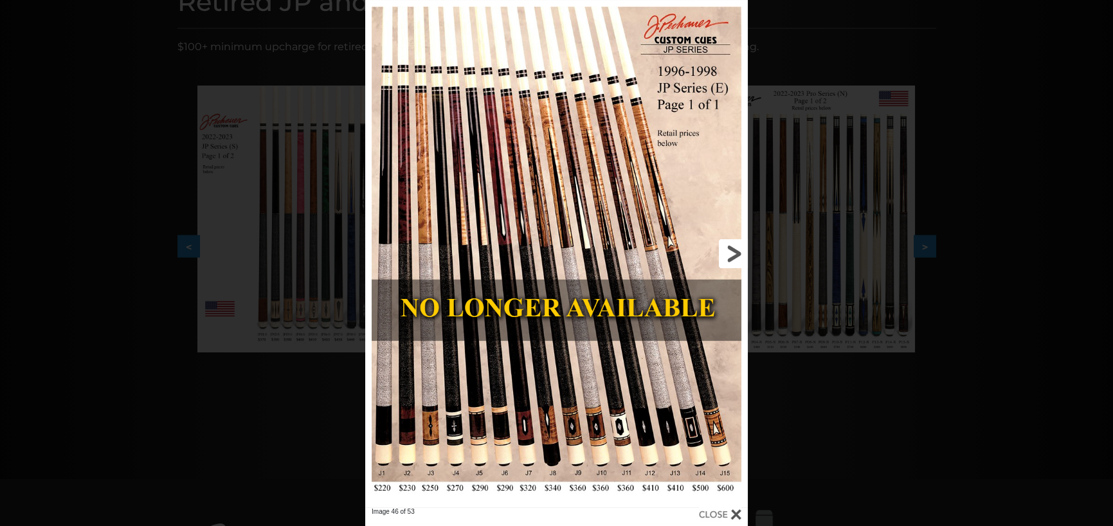
click at [736, 243] on link at bounding box center [662, 253] width 172 height 507
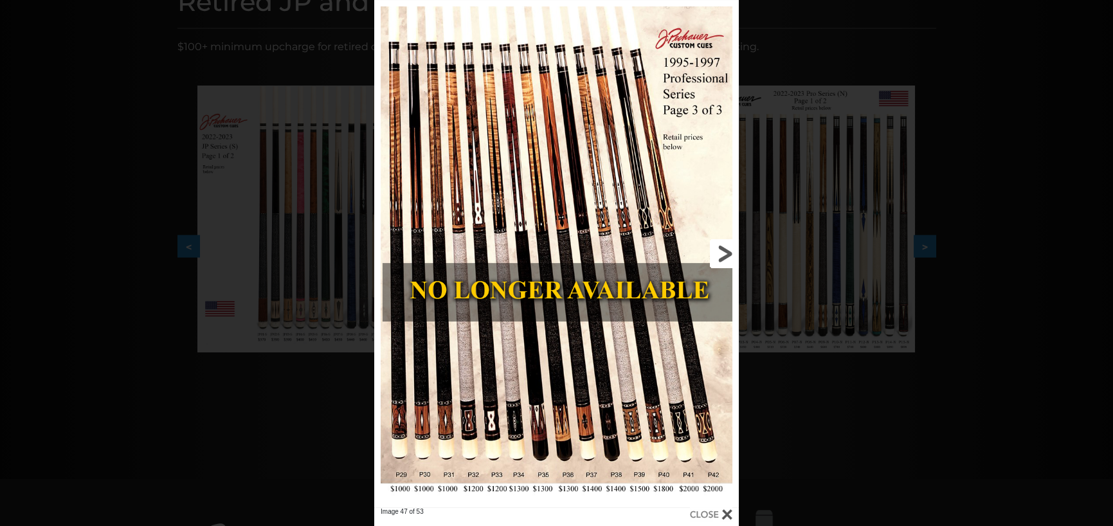
click at [736, 247] on link at bounding box center [657, 253] width 164 height 507
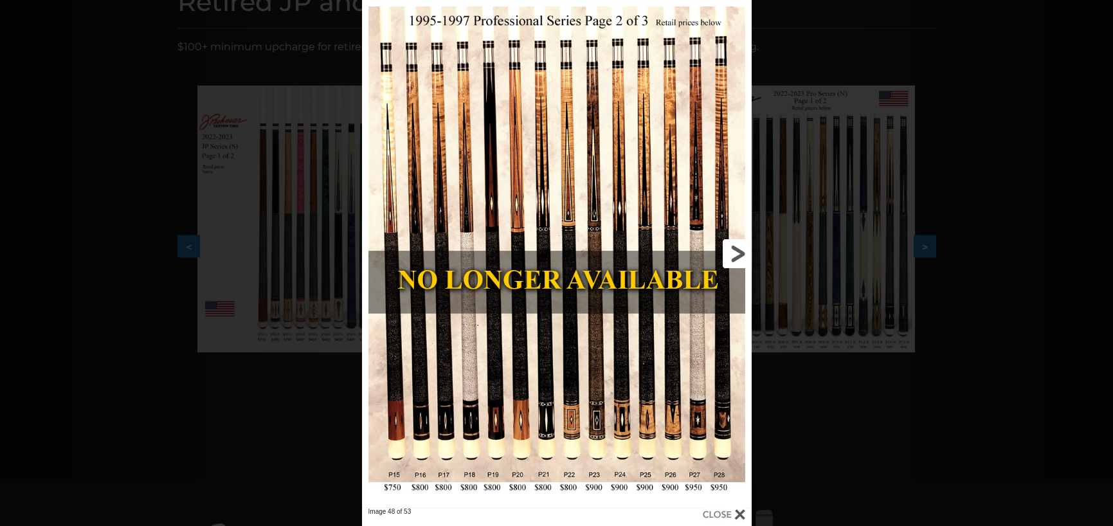
click at [736, 247] on link at bounding box center [664, 253] width 176 height 507
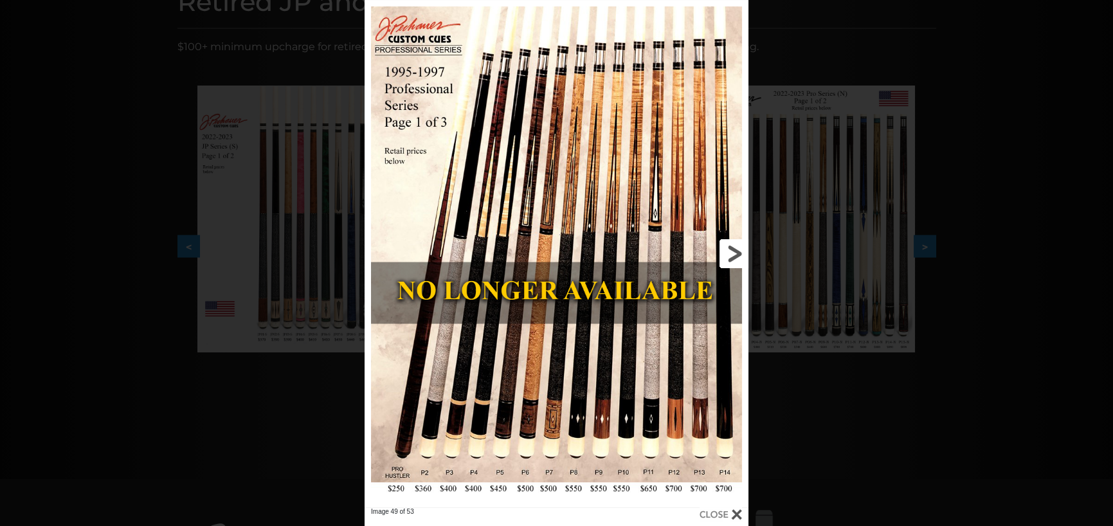
click at [736, 247] on link at bounding box center [662, 253] width 173 height 507
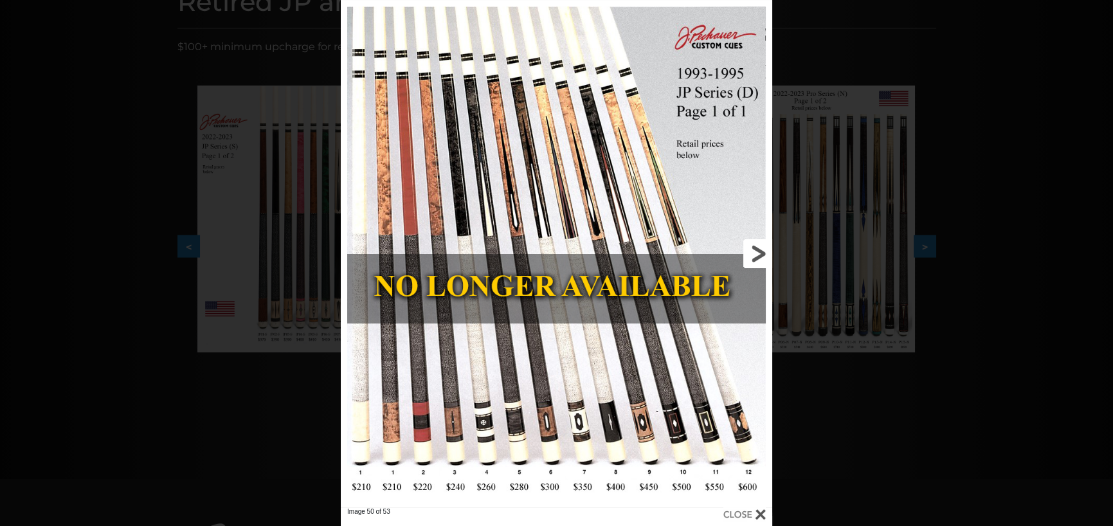
click at [738, 250] on link at bounding box center [675, 253] width 194 height 507
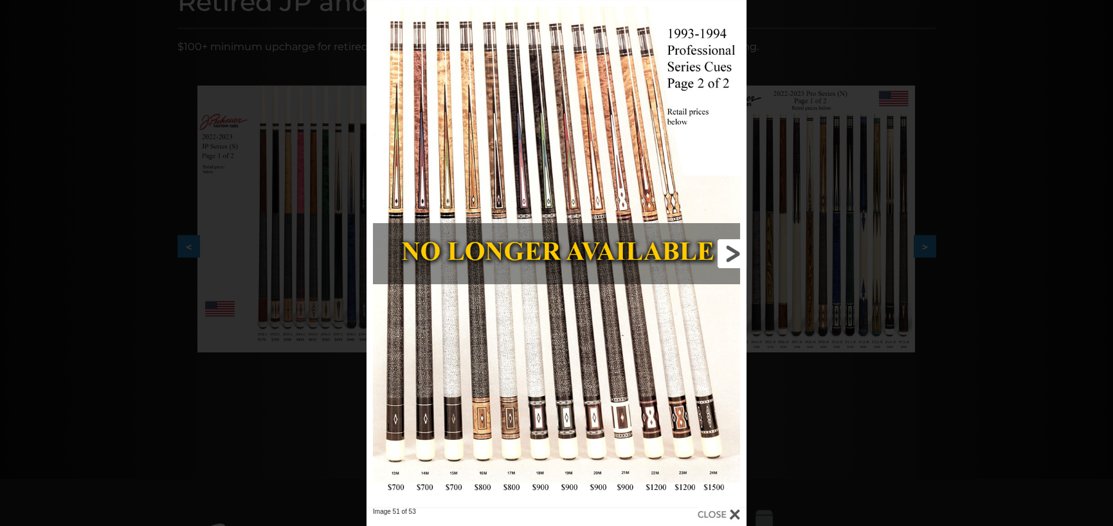
click at [738, 248] on link at bounding box center [661, 253] width 171 height 507
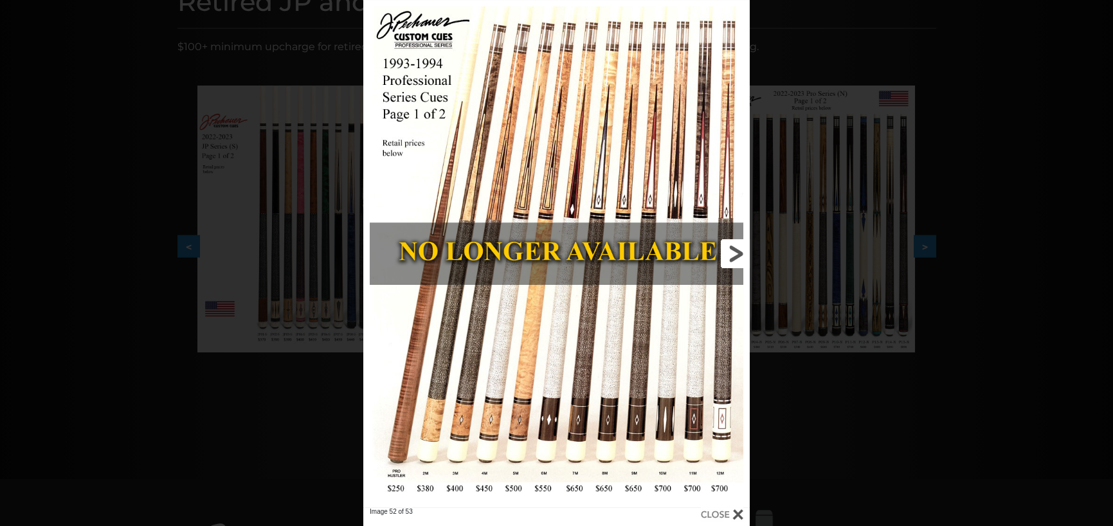
click at [739, 253] on link at bounding box center [663, 253] width 174 height 507
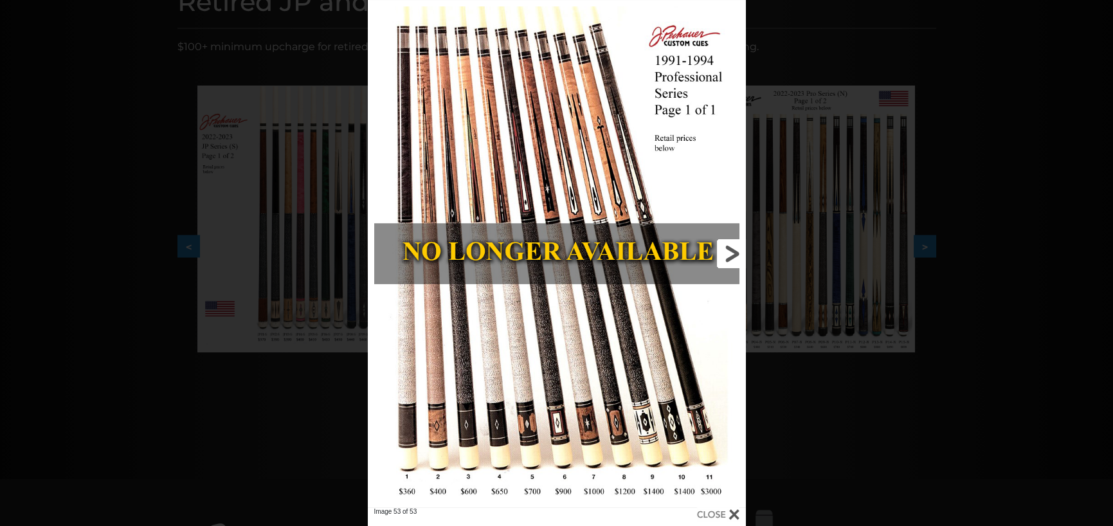
click at [739, 253] on link at bounding box center [661, 253] width 170 height 507
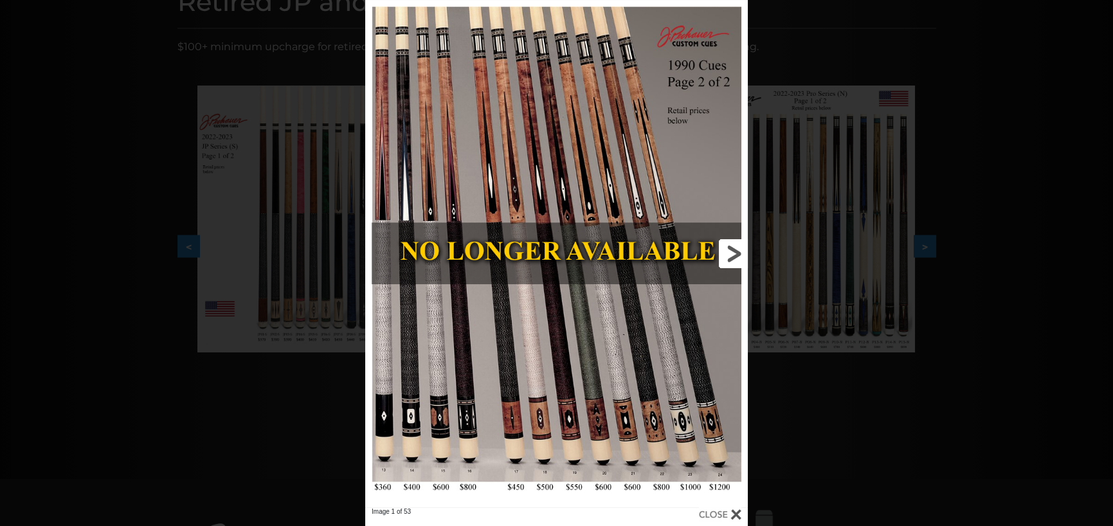
click at [732, 246] on link at bounding box center [662, 253] width 172 height 507
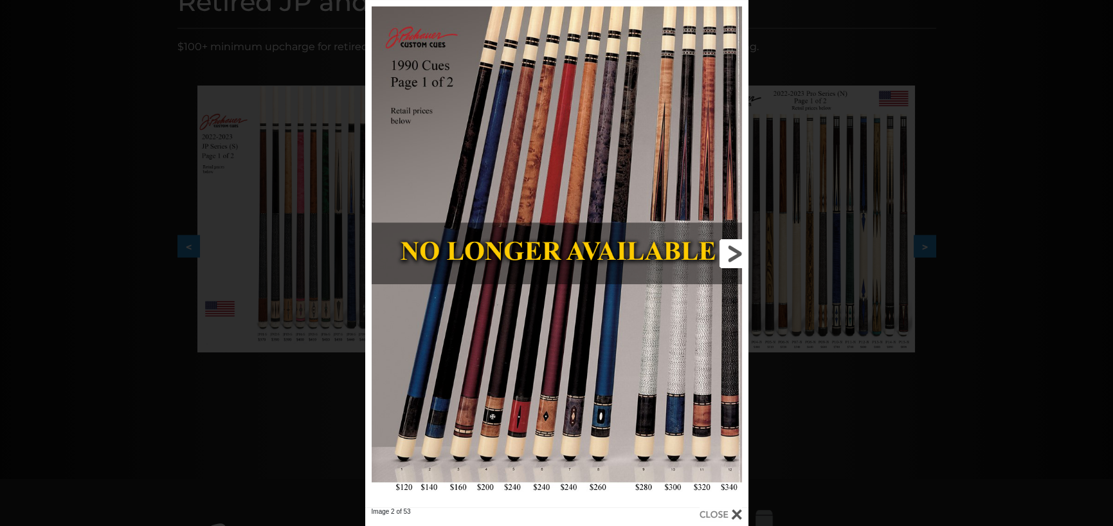
click at [731, 251] on link at bounding box center [662, 253] width 172 height 507
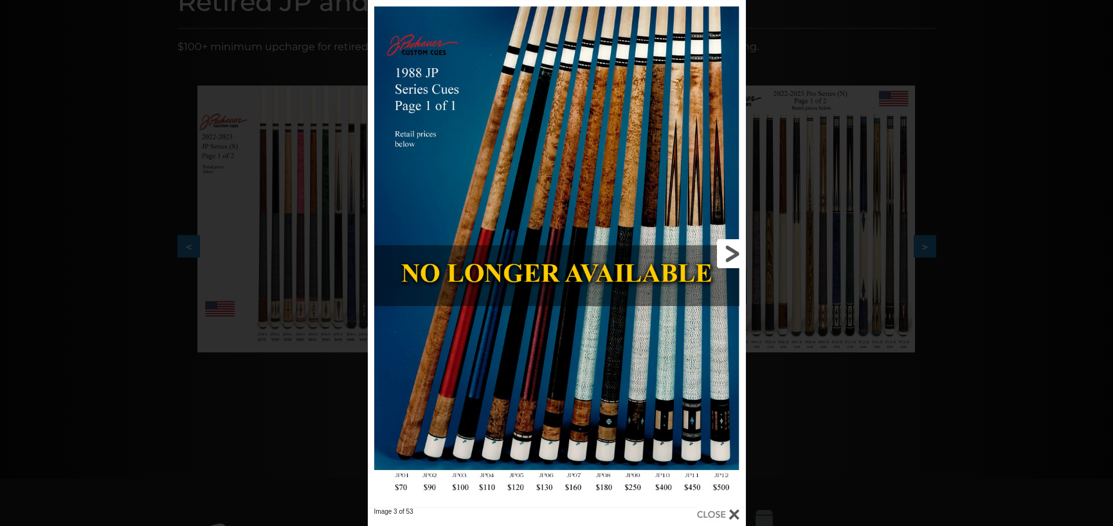
click at [731, 251] on link at bounding box center [661, 253] width 170 height 507
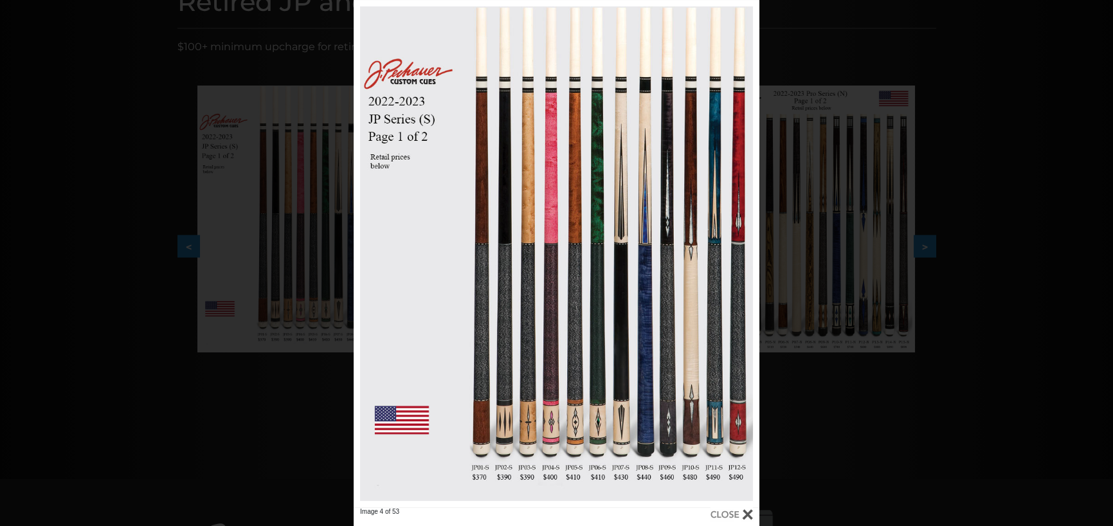
click at [1003, 245] on div "Image 4 of 53" at bounding box center [556, 263] width 1113 height 526
